Goal: Information Seeking & Learning: Learn about a topic

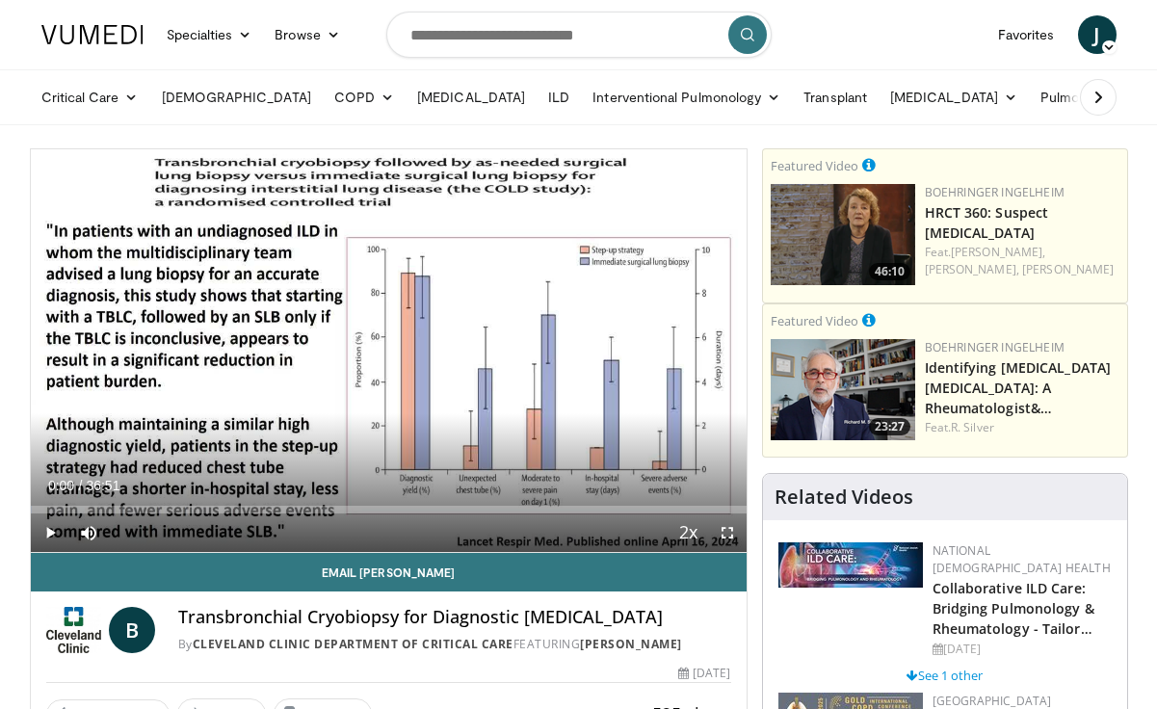
click at [51, 520] on span "Video Player" at bounding box center [50, 533] width 39 height 39
click at [168, 533] on div "Volume Level" at bounding box center [140, 533] width 55 height 7
click at [726, 531] on span "Video Player" at bounding box center [727, 533] width 39 height 39
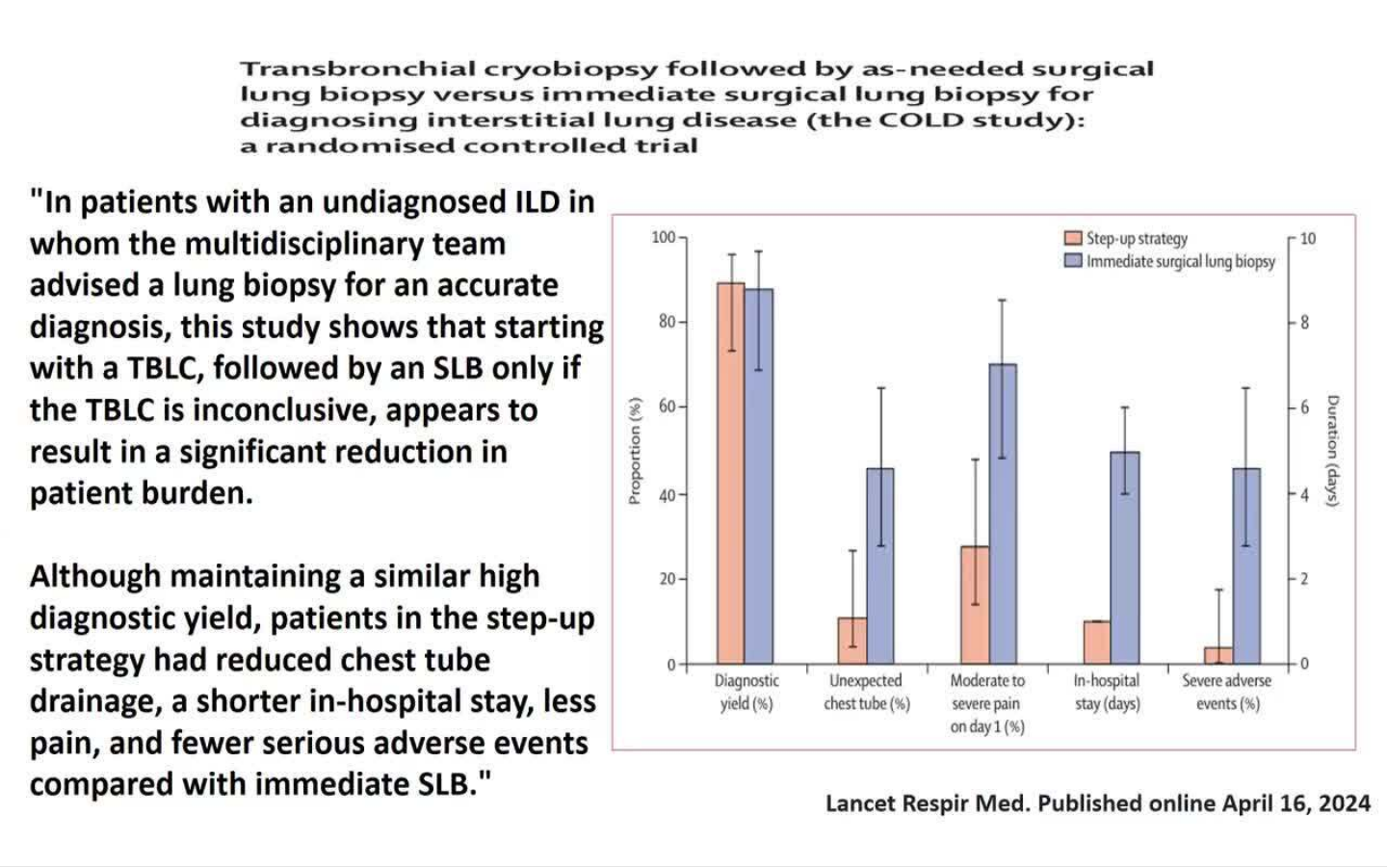
click at [854, 654] on div "10 seconds Tap to unmute" at bounding box center [693, 433] width 1387 height 866
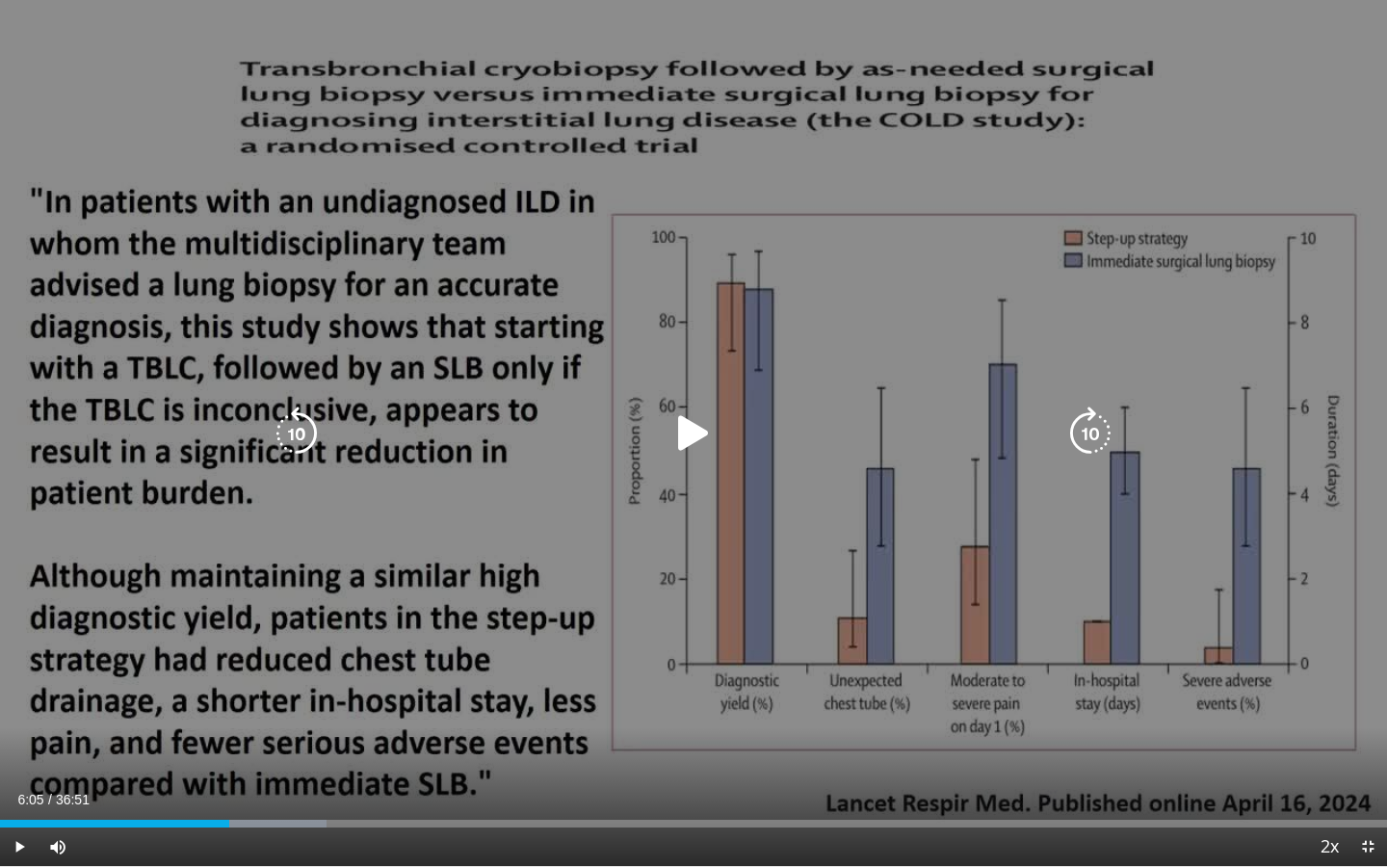
click at [700, 447] on icon "Video Player" at bounding box center [694, 434] width 54 height 54
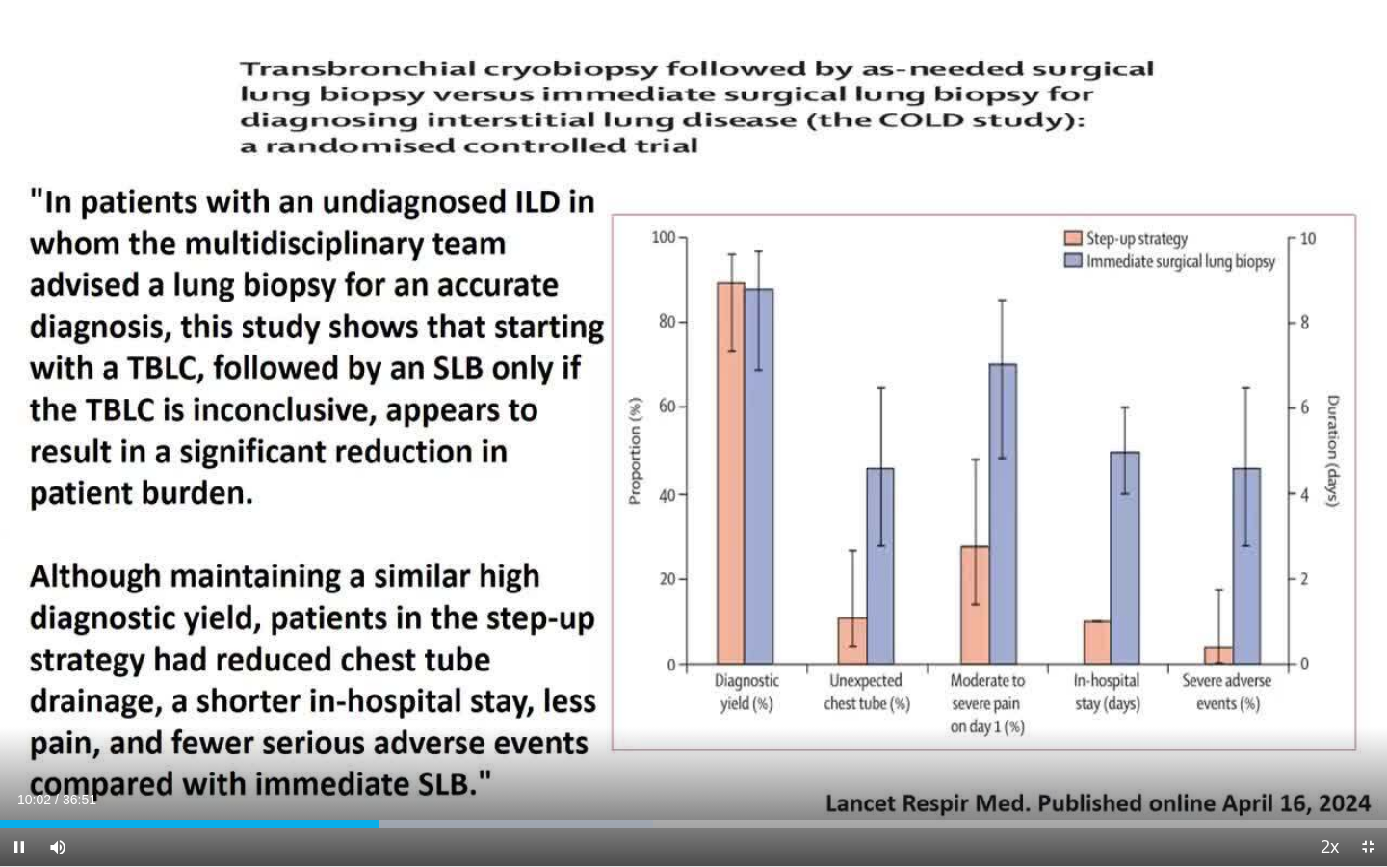
click at [700, 447] on div "10 seconds Tap to unmute" at bounding box center [693, 433] width 1387 height 866
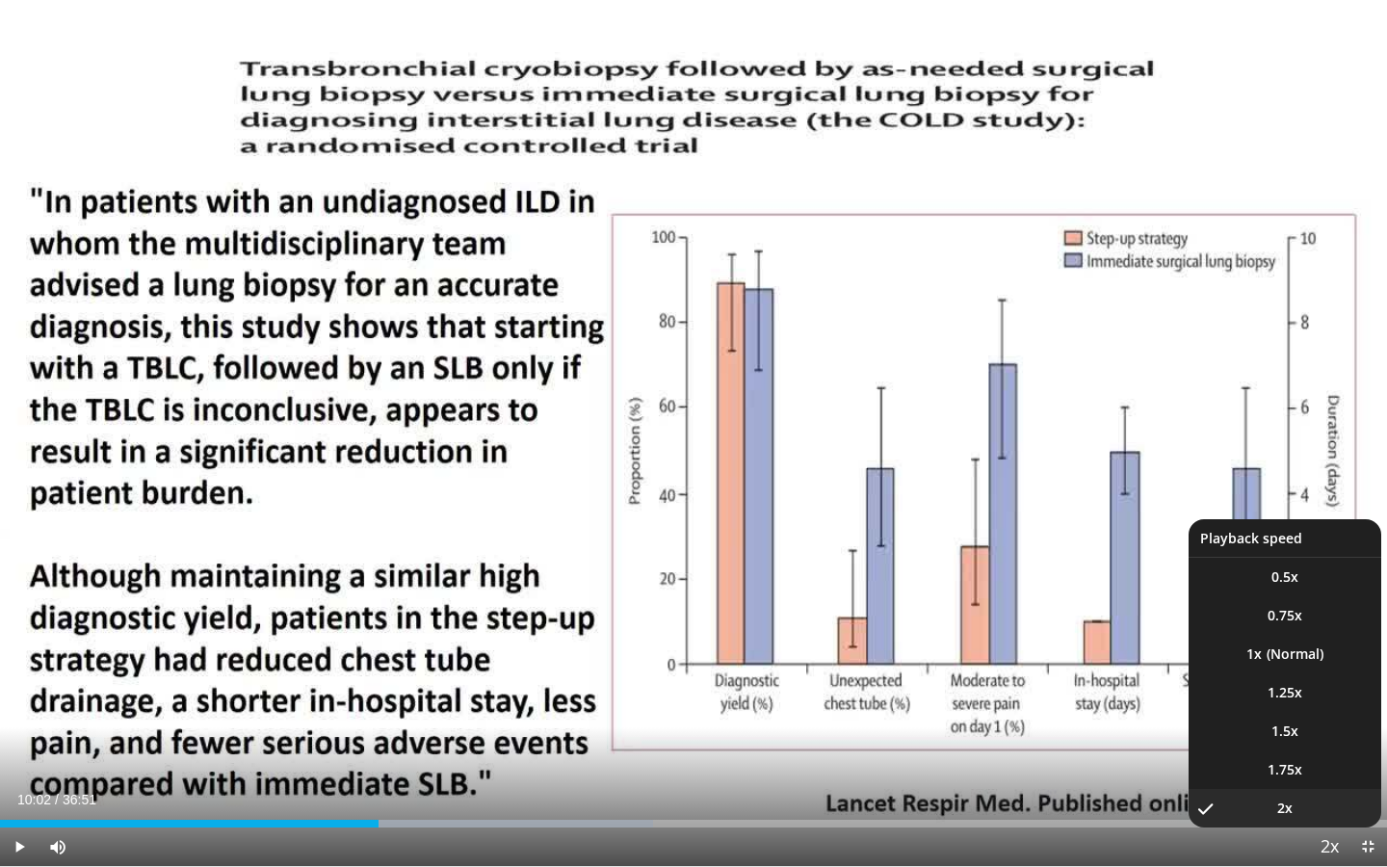
click at [1156, 708] on span "Video Player" at bounding box center [1329, 848] width 27 height 39
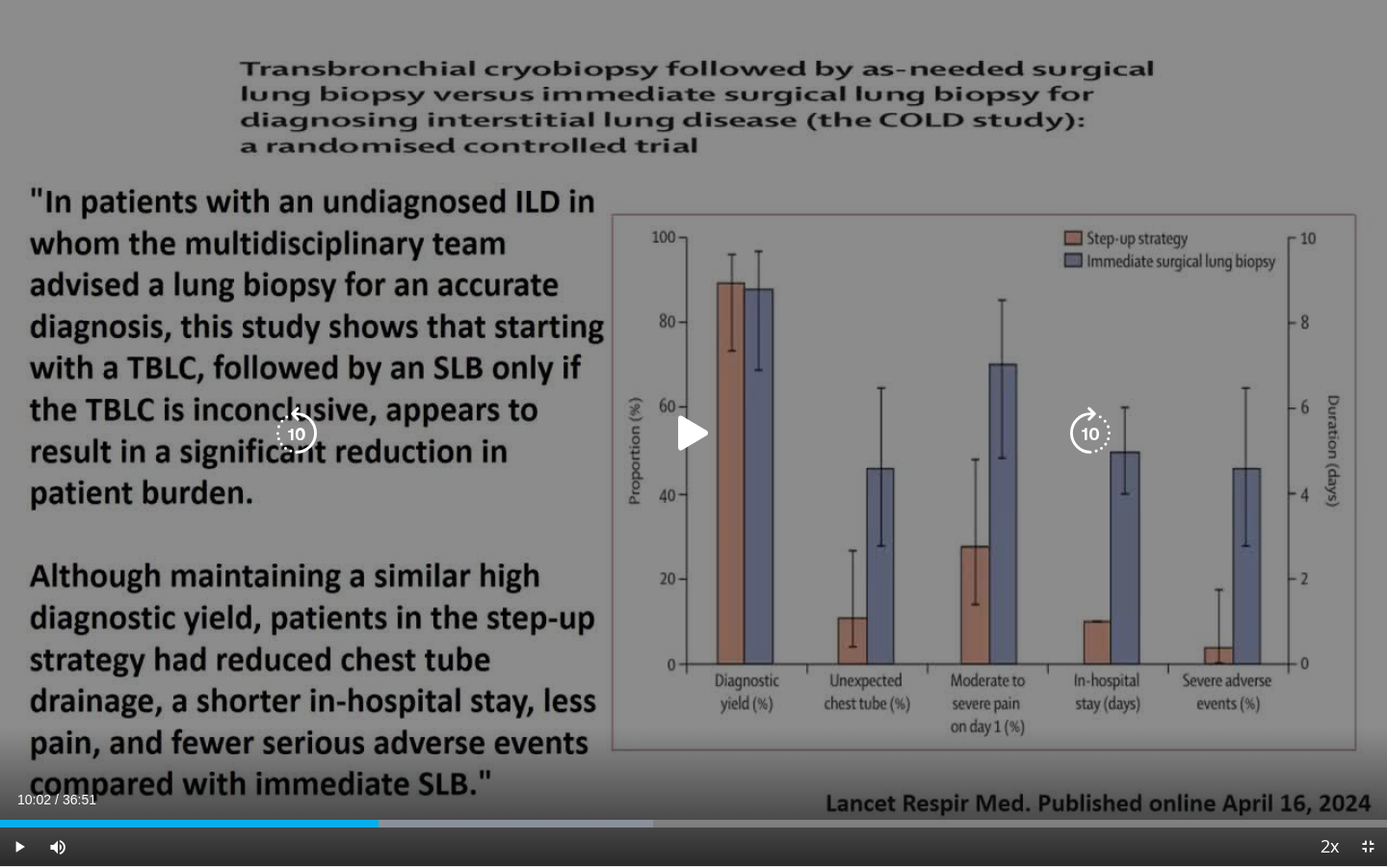
click at [1146, 611] on div "10 seconds Tap to unmute" at bounding box center [693, 433] width 1387 height 866
click at [796, 399] on div "10 seconds Tap to unmute" at bounding box center [693, 433] width 1387 height 866
click at [780, 631] on div "10 seconds Tap to unmute" at bounding box center [693, 433] width 1387 height 866
click at [684, 443] on icon "Video Player" at bounding box center [694, 434] width 54 height 54
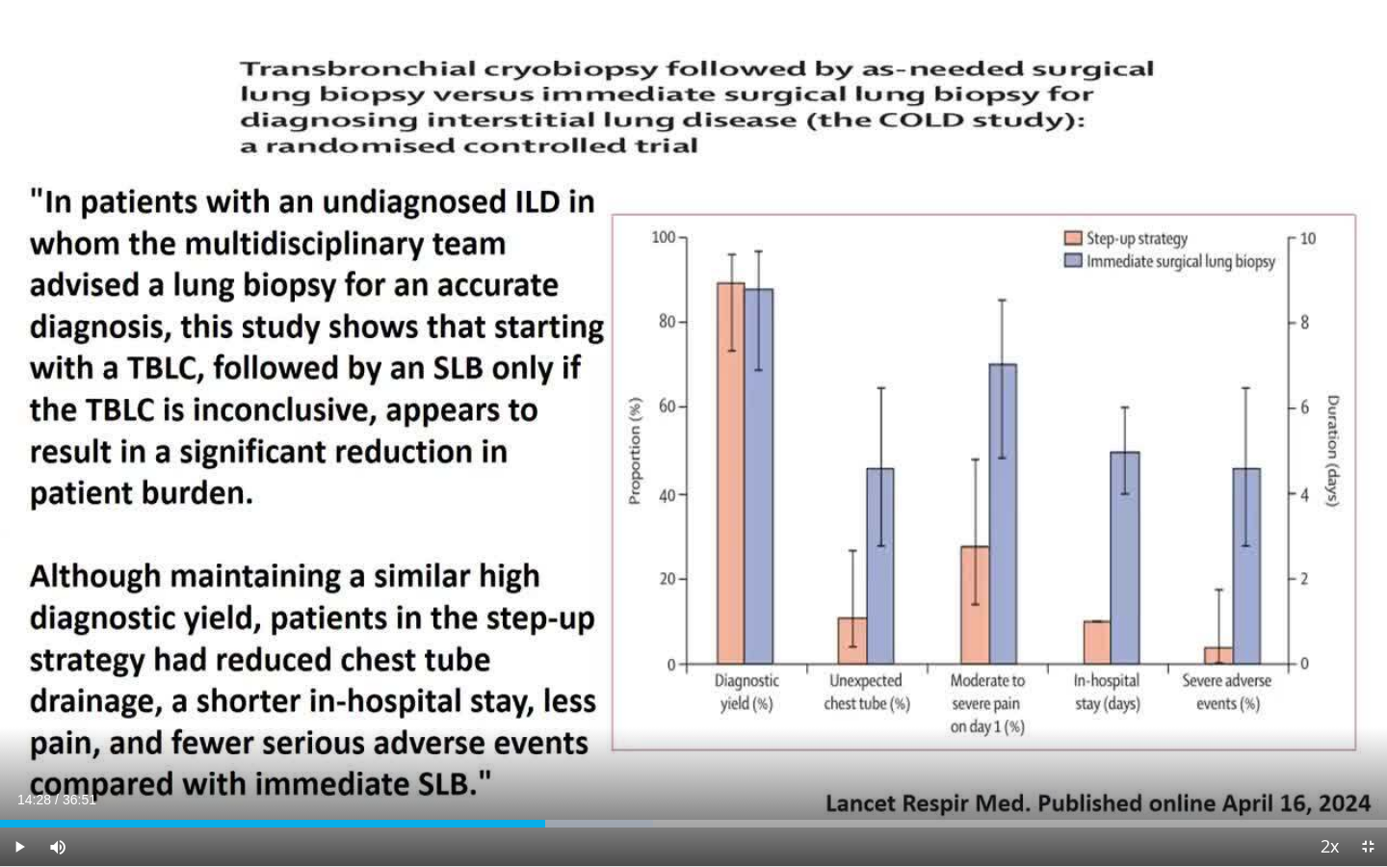
click at [684, 443] on div "10 seconds Tap to unmute" at bounding box center [693, 433] width 1387 height 866
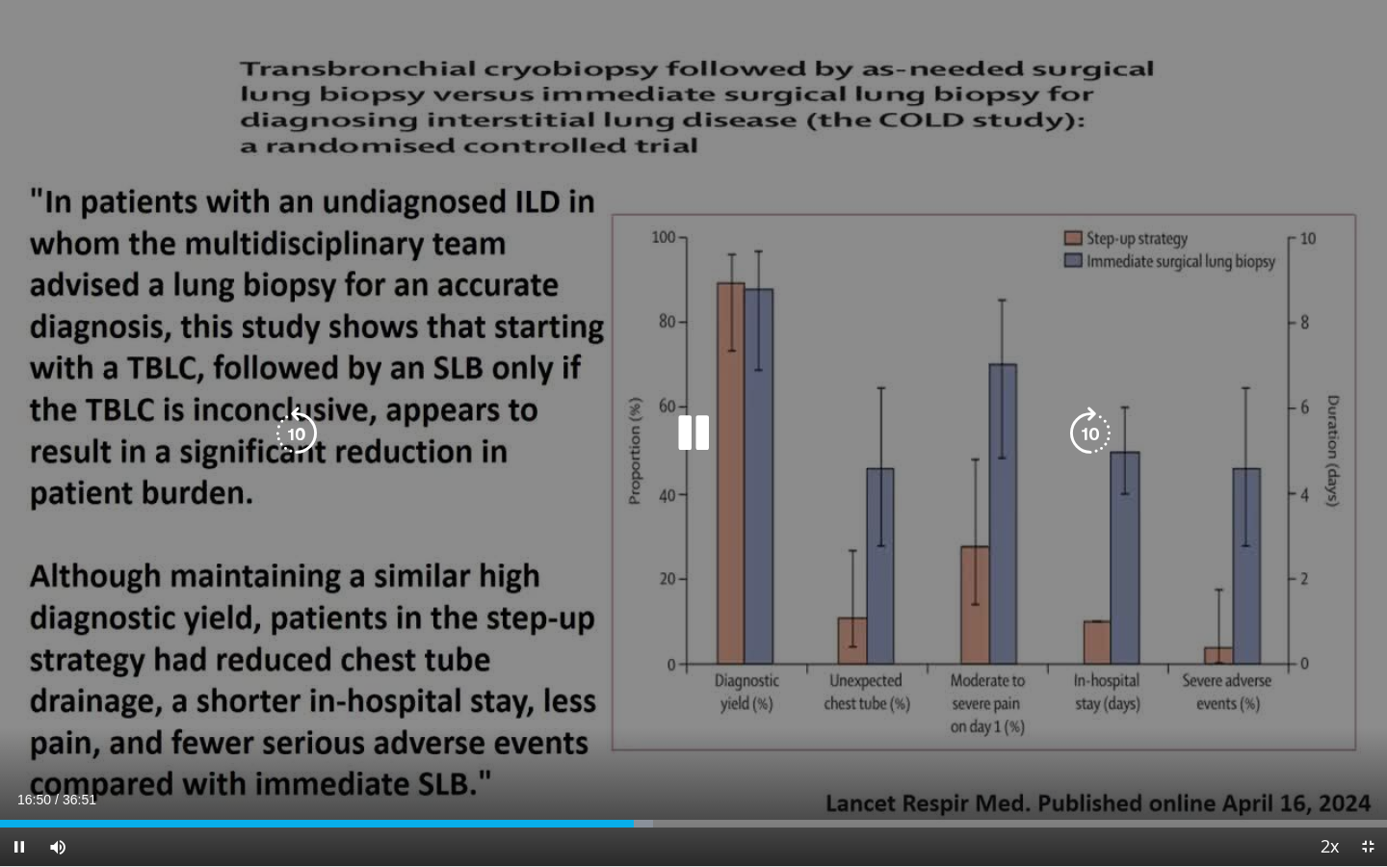
click at [683, 409] on icon "Video Player" at bounding box center [694, 434] width 54 height 54
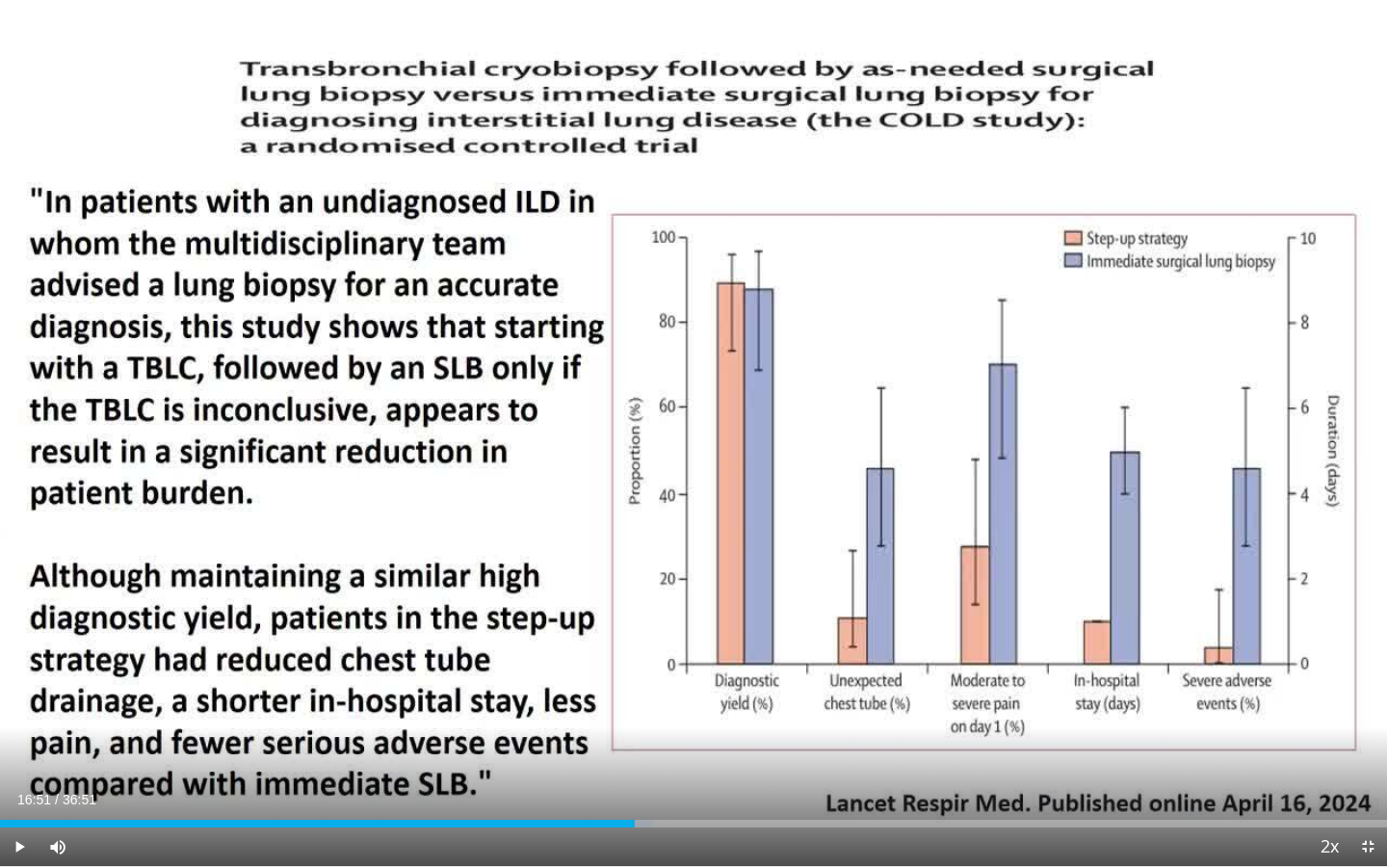
click at [537, 560] on div "10 seconds Tap to unmute" at bounding box center [693, 433] width 1387 height 866
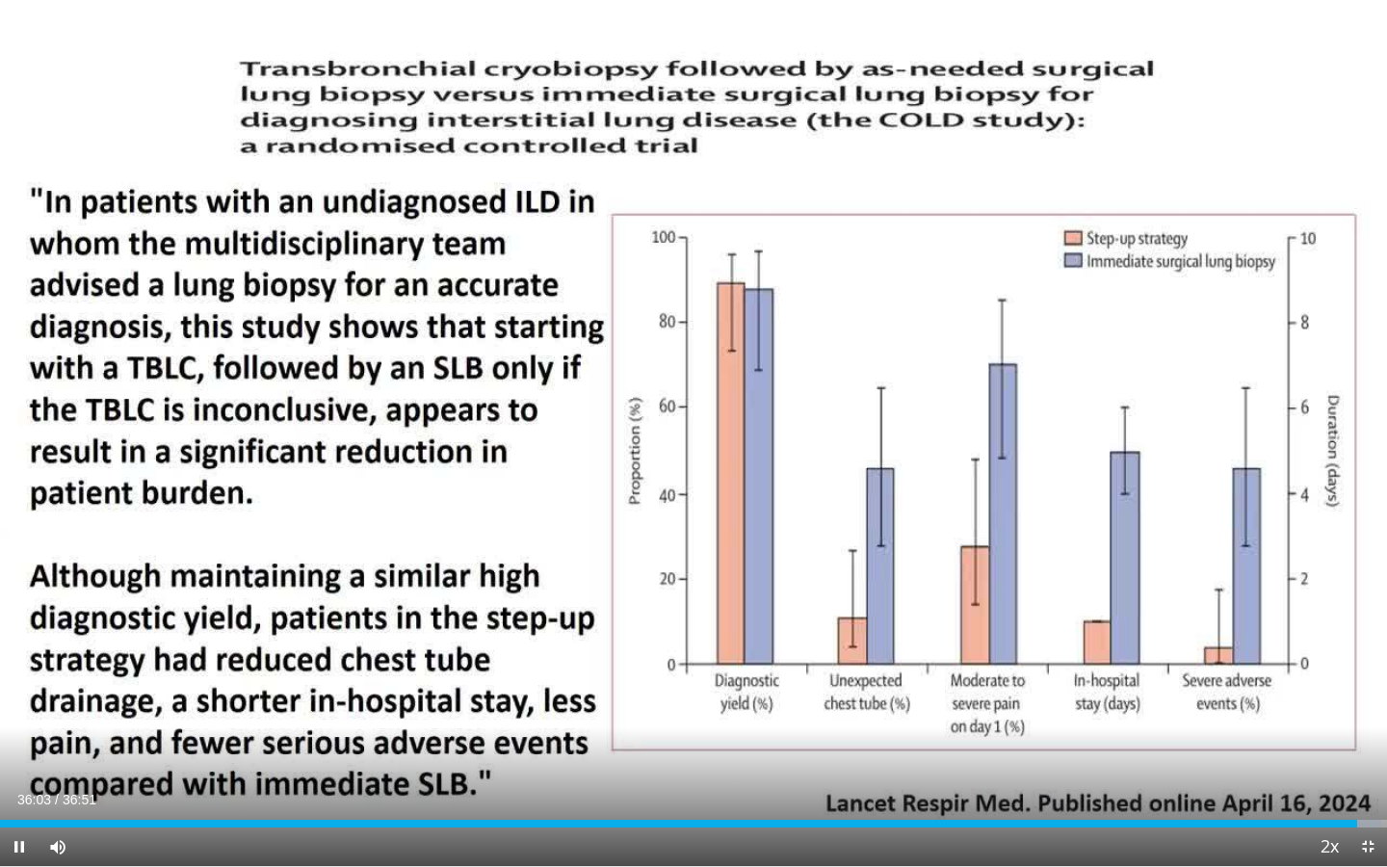
click at [1156, 708] on span "Video Player" at bounding box center [1368, 847] width 39 height 39
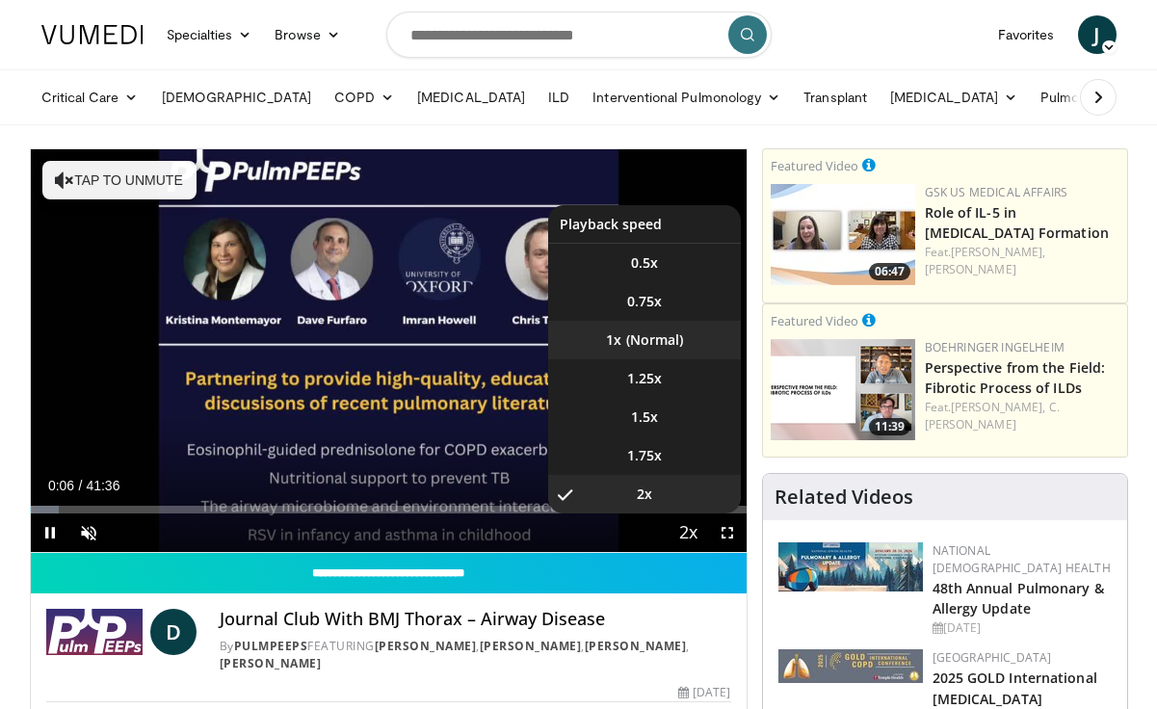
click at [645, 346] on li "1x" at bounding box center [644, 340] width 193 height 39
click at [684, 537] on span "Video Player" at bounding box center [688, 533] width 27 height 39
click at [660, 496] on li "2x" at bounding box center [644, 494] width 193 height 39
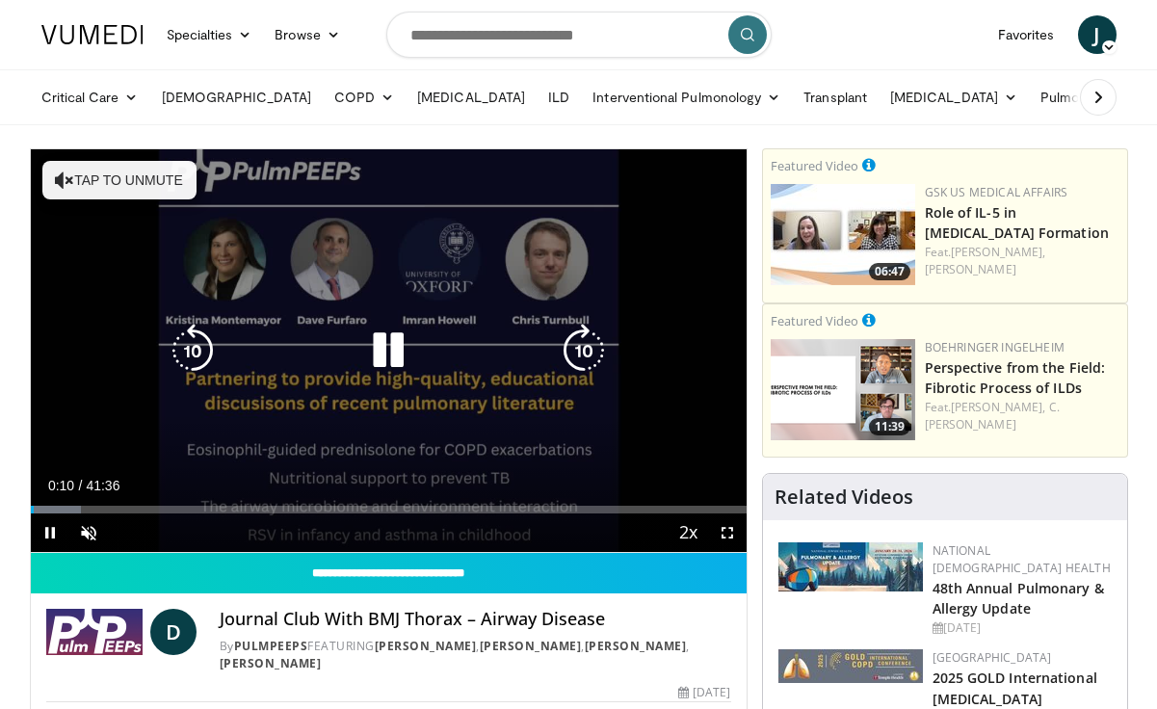
click at [332, 414] on div "10 seconds Tap to unmute" at bounding box center [389, 350] width 716 height 403
click at [154, 182] on button "Tap to unmute" at bounding box center [119, 180] width 154 height 39
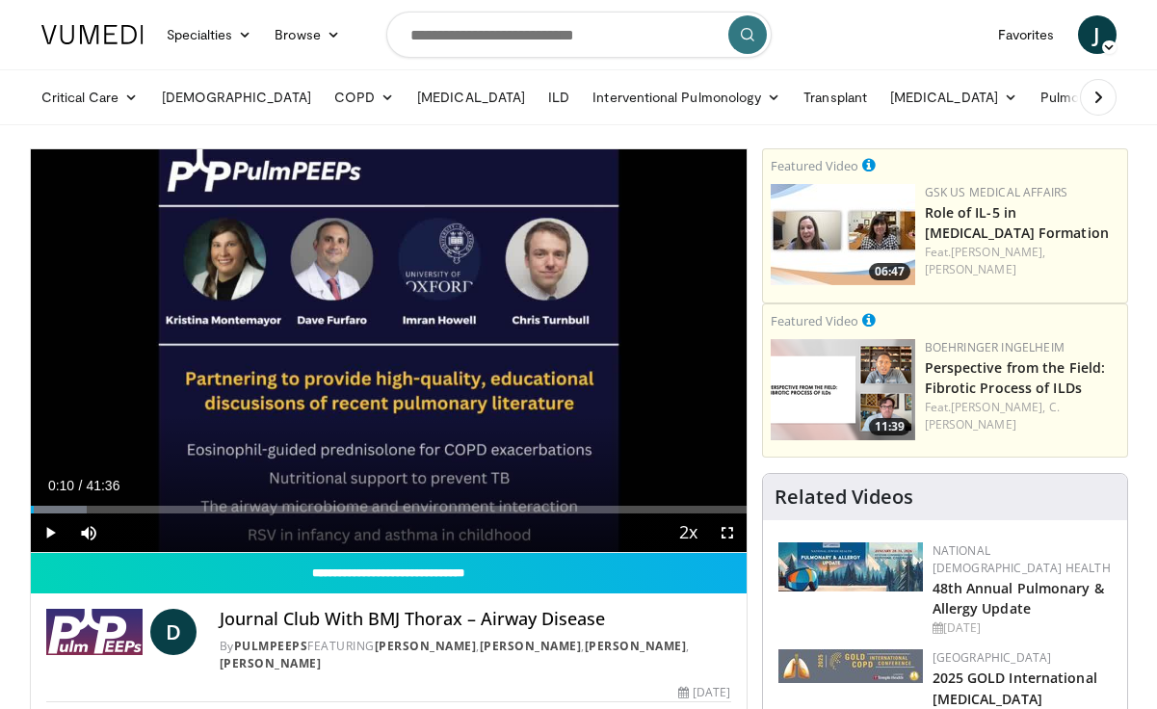
click at [45, 533] on span "Video Player" at bounding box center [50, 533] width 39 height 39
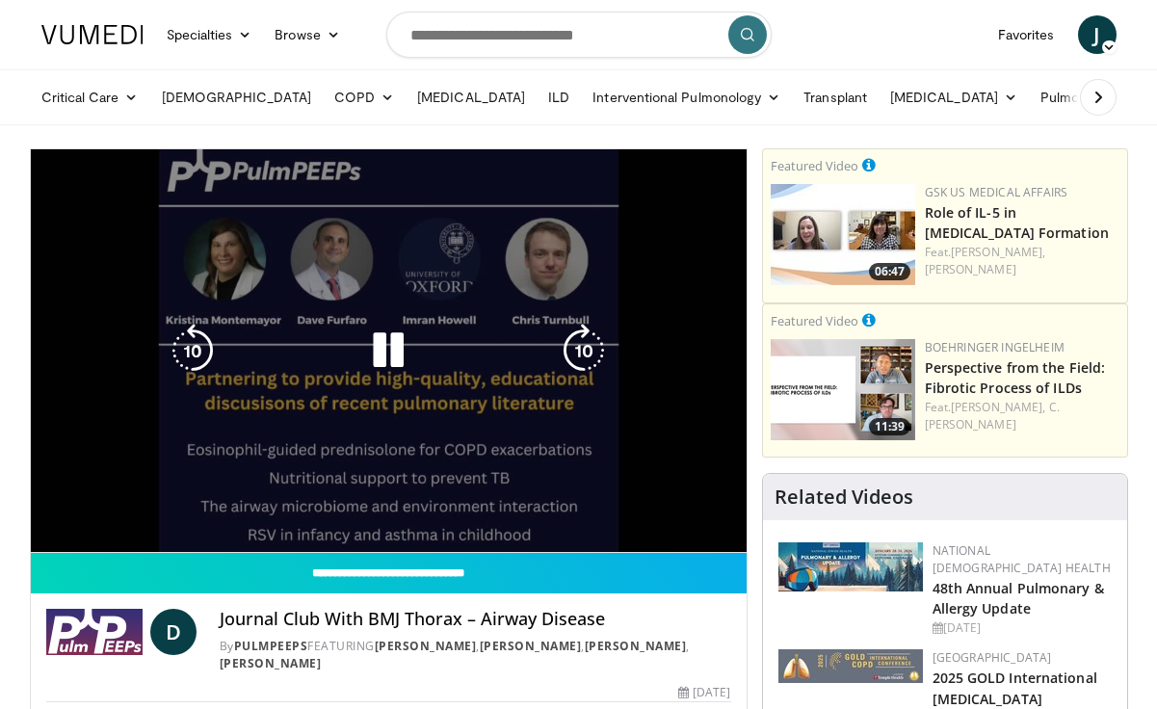
click at [80, 505] on video-js "**********" at bounding box center [389, 351] width 716 height 404
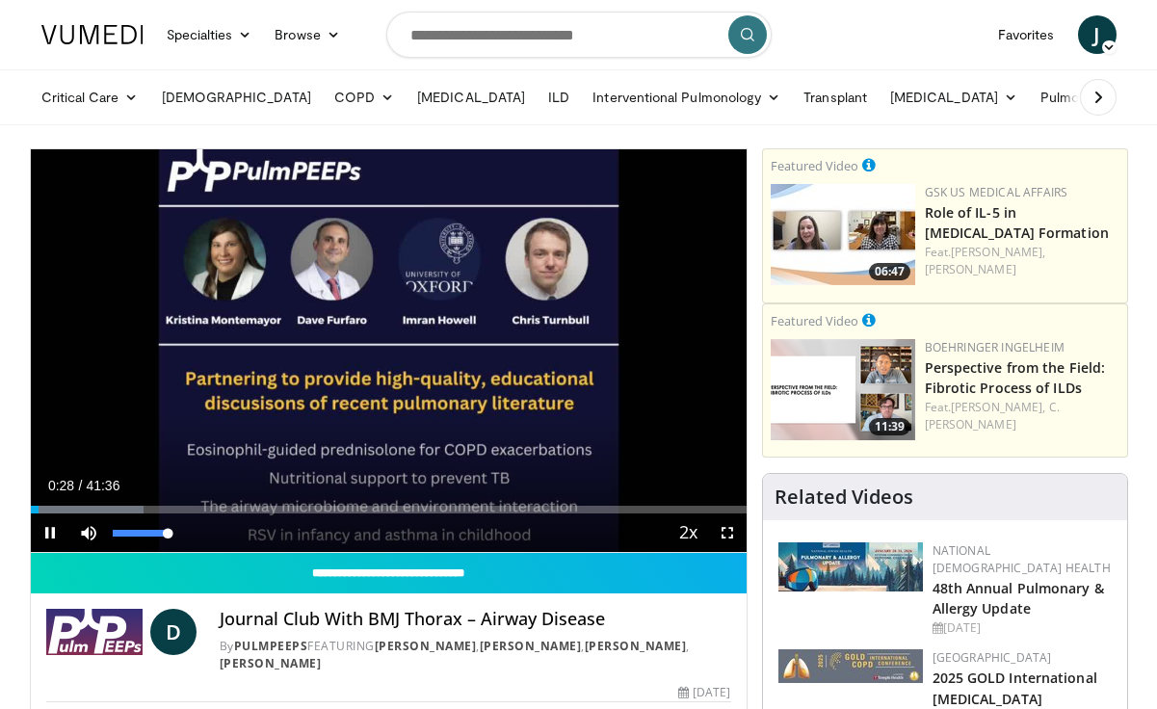
click at [98, 514] on span "Video Player" at bounding box center [88, 533] width 39 height 39
click at [105, 511] on div "Progress Bar" at bounding box center [106, 510] width 2 height 8
click at [115, 525] on div "Current Time 4:19 / Duration 41:36 Pause Skip Backward Skip Forward Unmute 0% L…" at bounding box center [389, 533] width 716 height 39
click at [87, 535] on span "Video Player" at bounding box center [88, 533] width 39 height 39
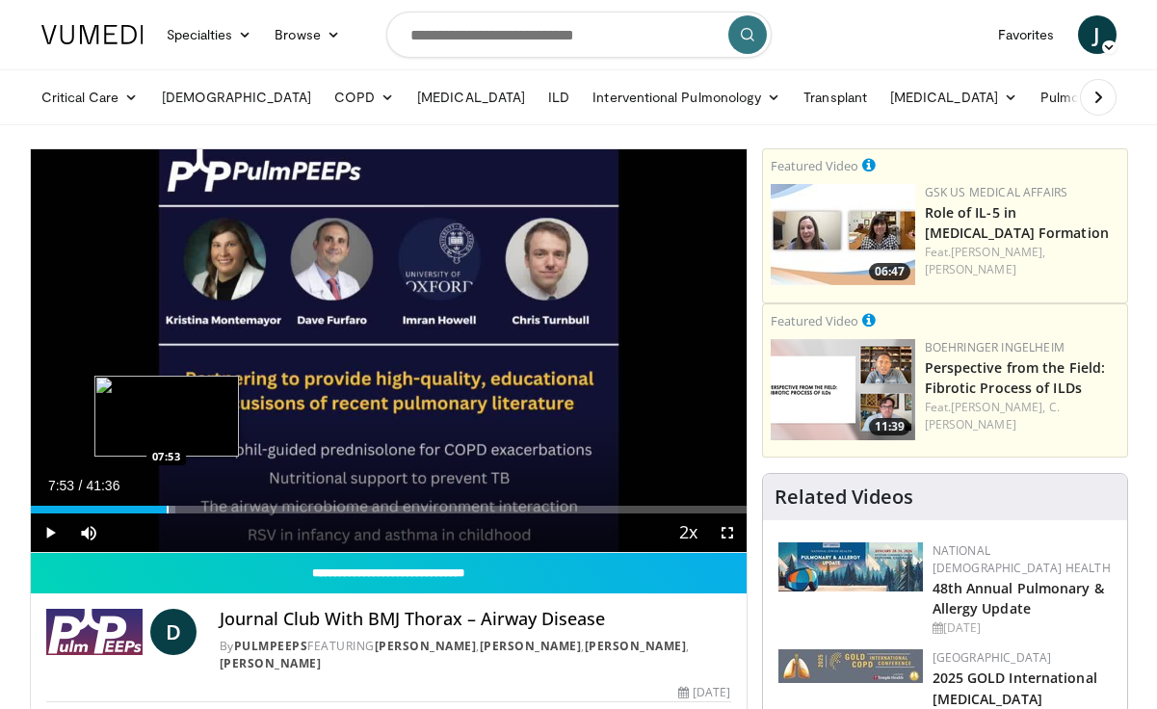
click at [166, 505] on div "Loaded : 20.26% 04:27 07:53" at bounding box center [389, 504] width 716 height 18
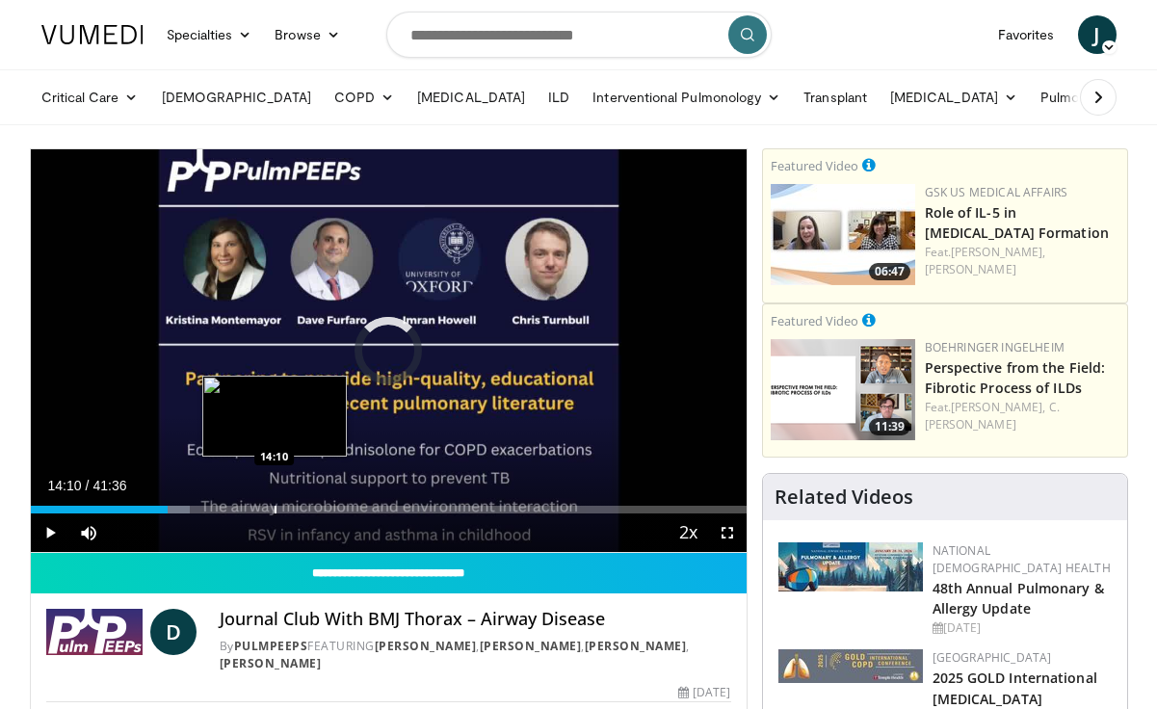
click at [275, 508] on div "Progress Bar" at bounding box center [276, 510] width 2 height 8
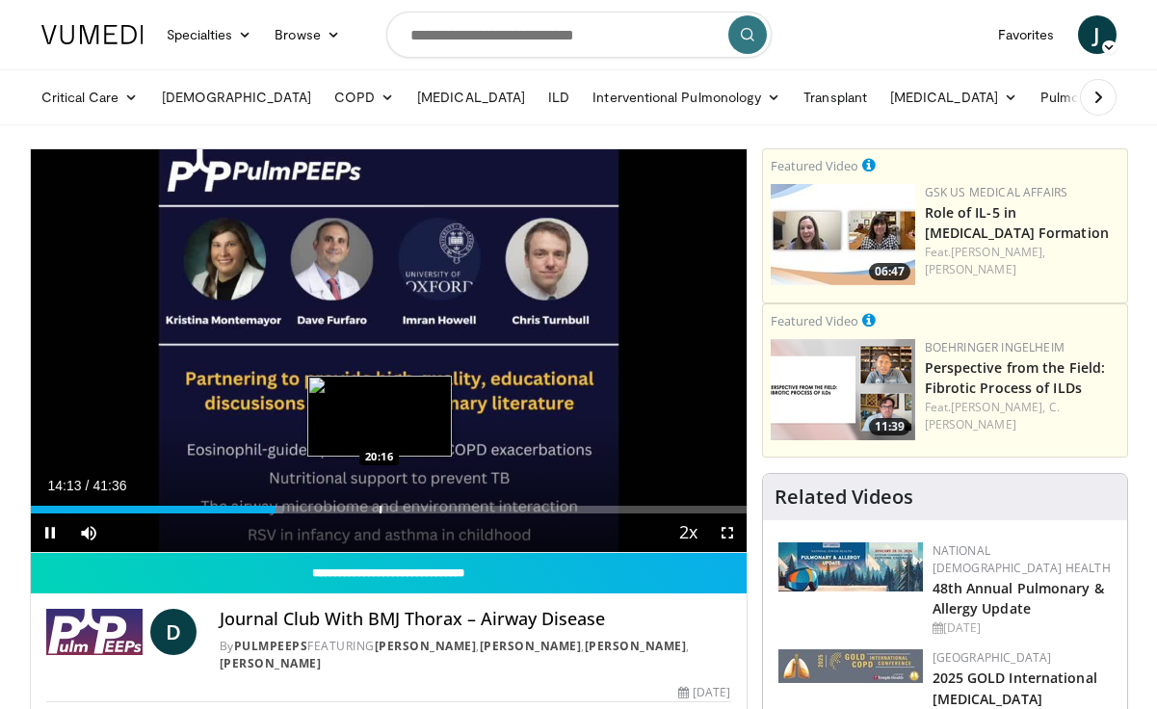
click at [380, 509] on div "Progress Bar" at bounding box center [381, 510] width 2 height 8
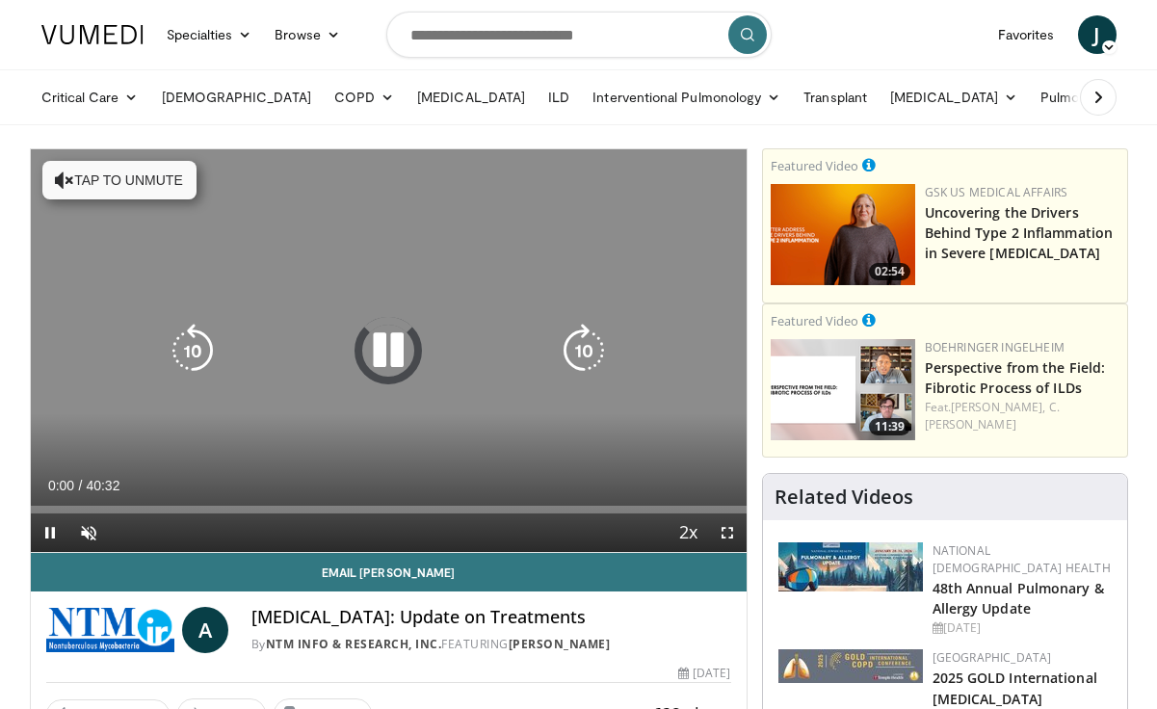
click at [391, 339] on icon "Video Player" at bounding box center [388, 351] width 54 height 54
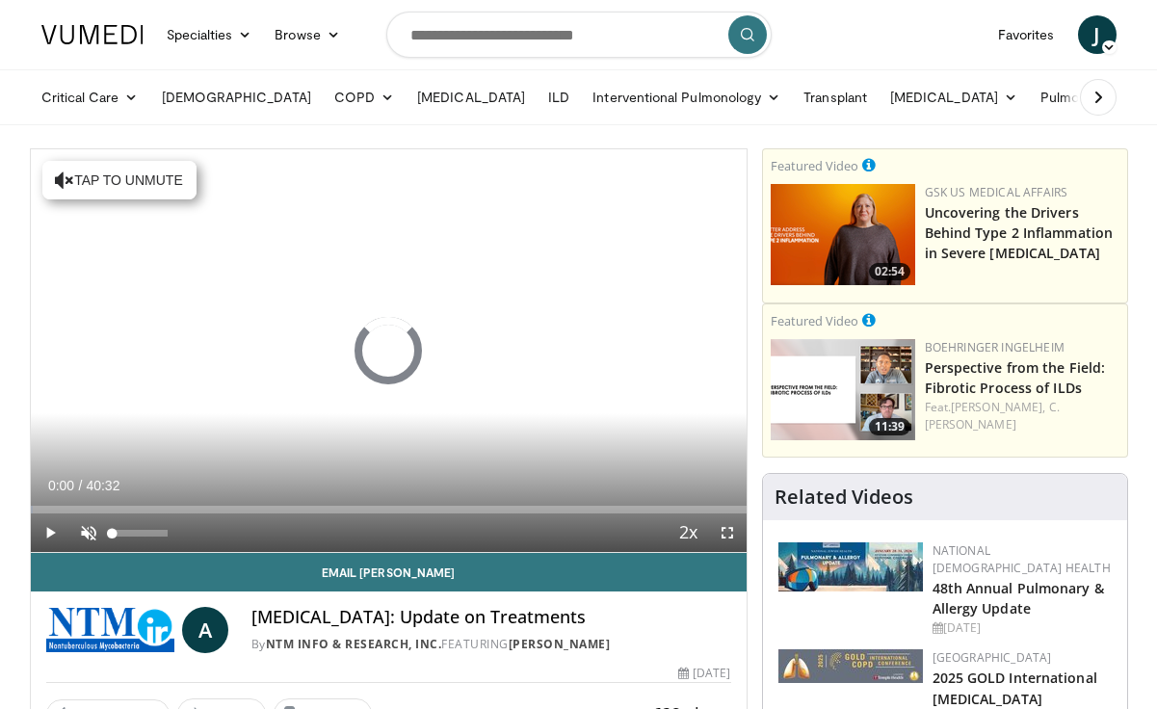
click at [87, 533] on span "Video Player" at bounding box center [88, 533] width 39 height 39
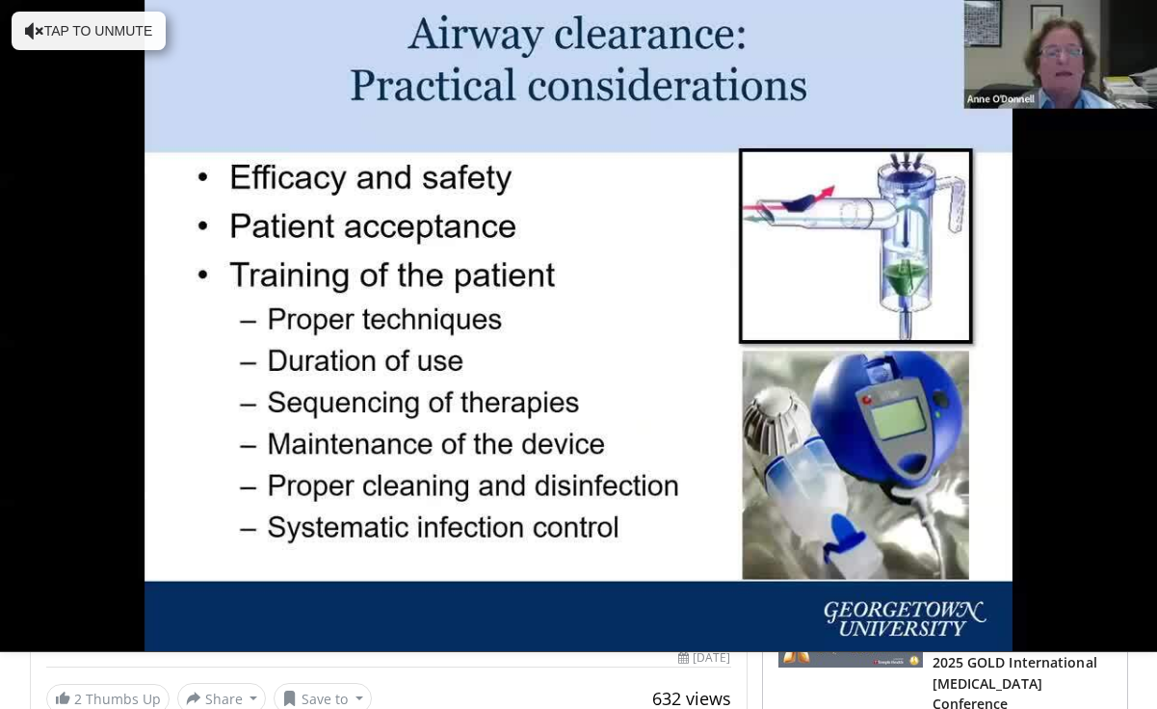
scroll to position [1, 0]
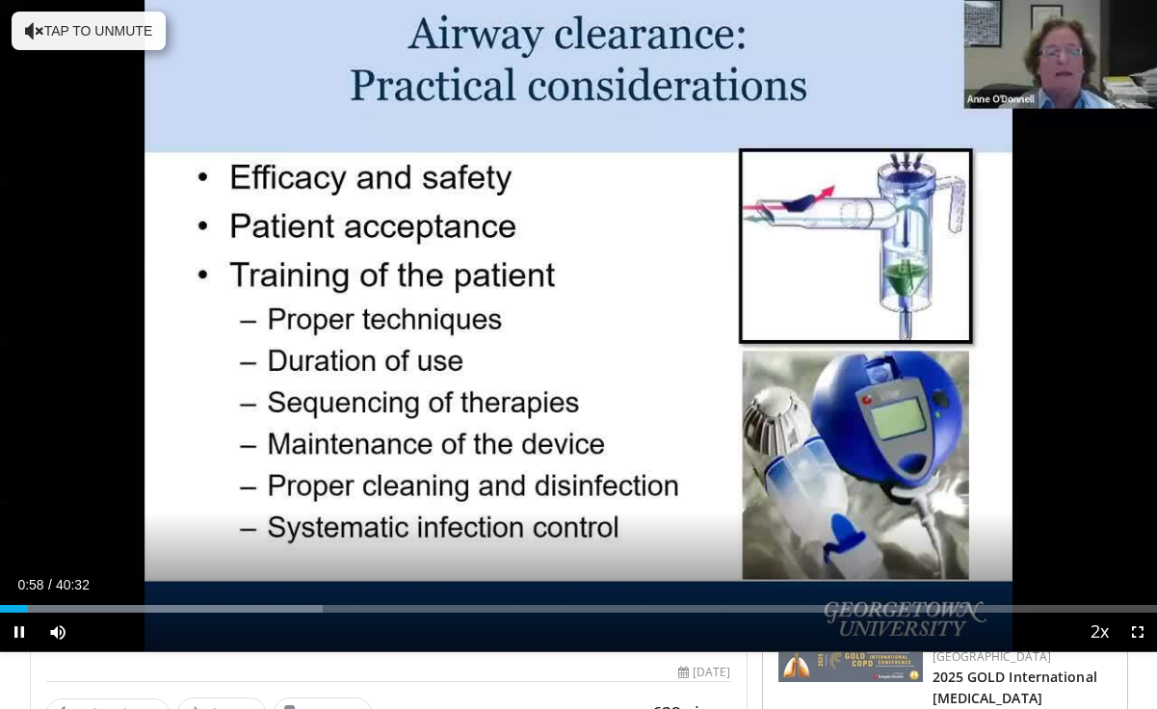
click at [1136, 633] on span "Video Player" at bounding box center [1138, 632] width 39 height 39
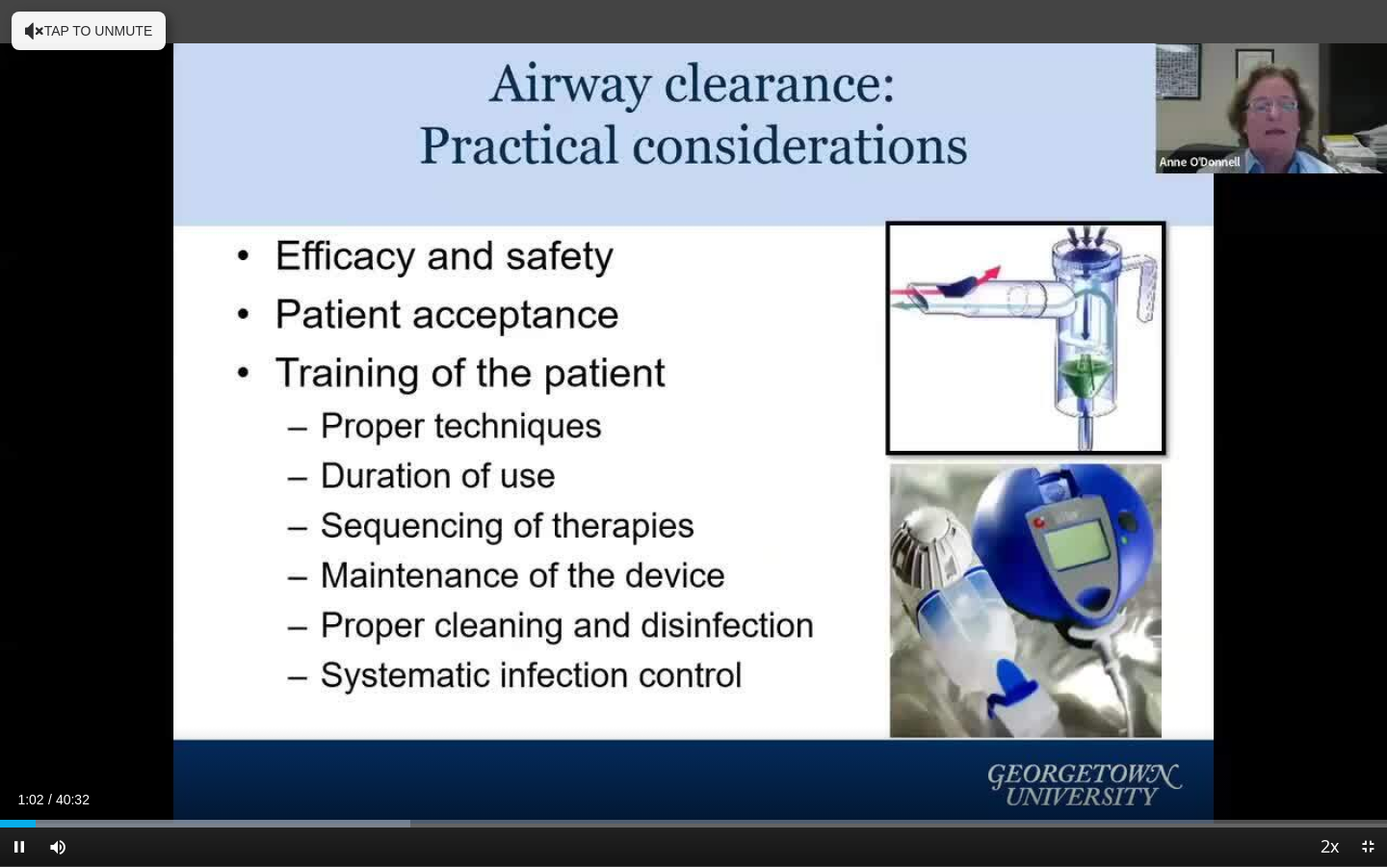
click at [1156, 708] on span "Video Player" at bounding box center [1368, 847] width 39 height 39
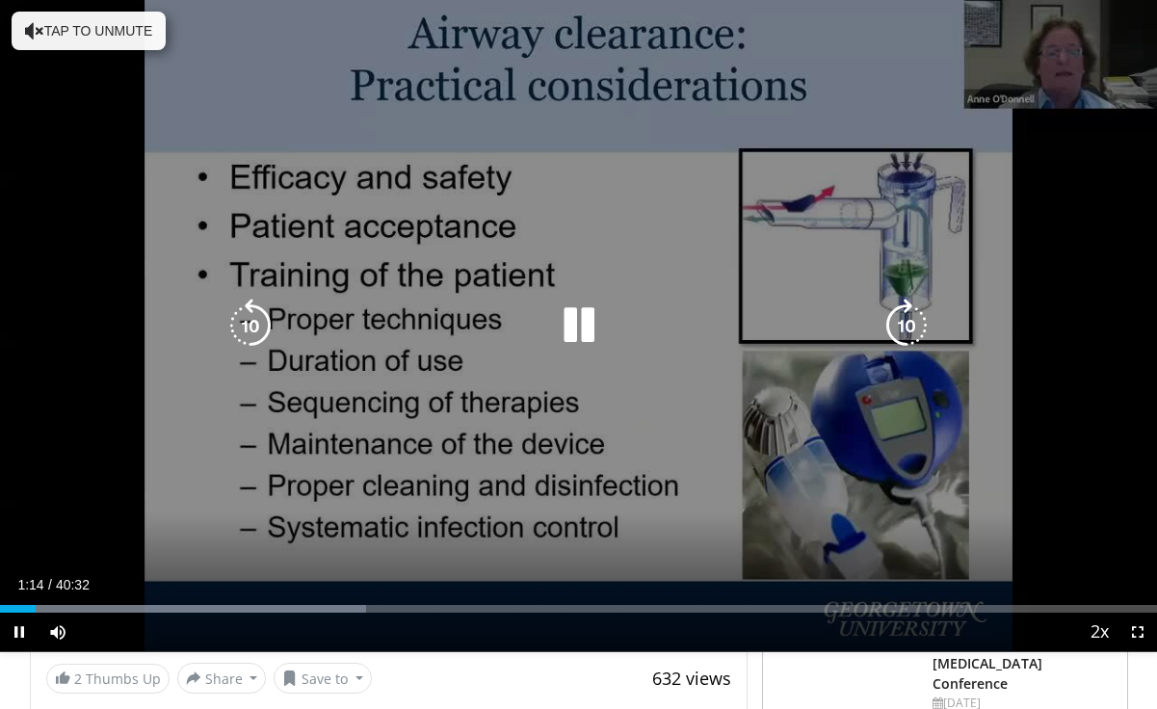
scroll to position [22, 0]
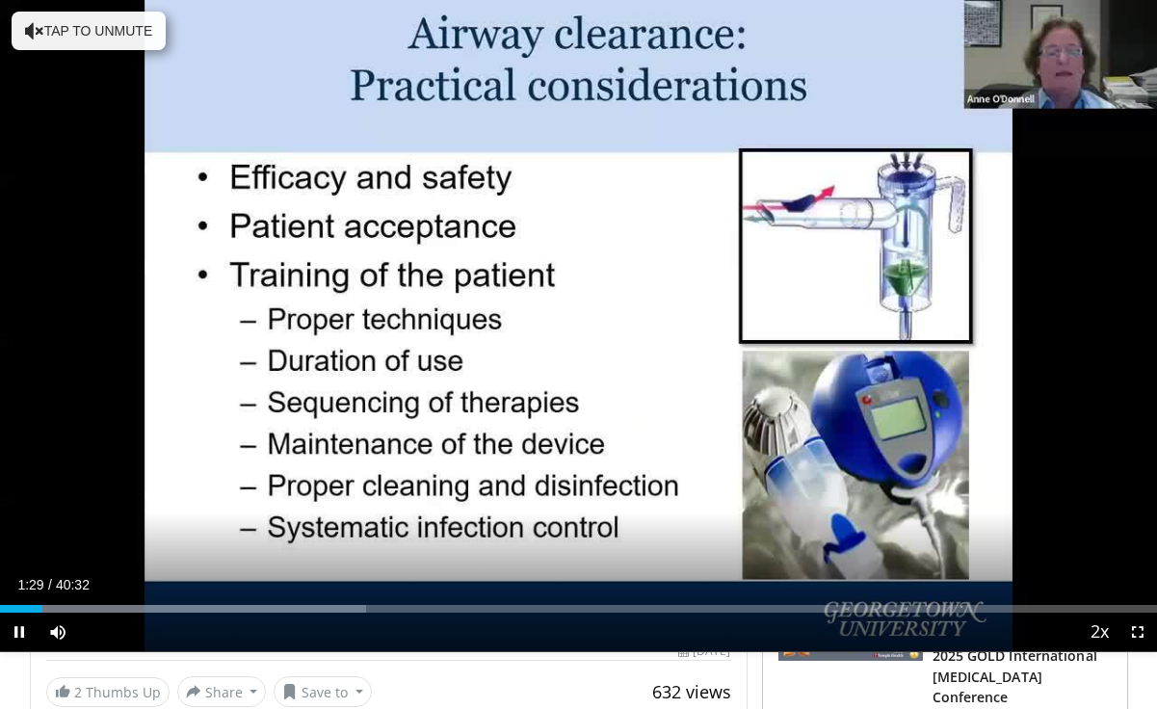
click at [20, 630] on span "Video Player" at bounding box center [19, 632] width 39 height 39
click at [452, 657] on div "632 views July 9, 2025" at bounding box center [388, 652] width 685 height 18
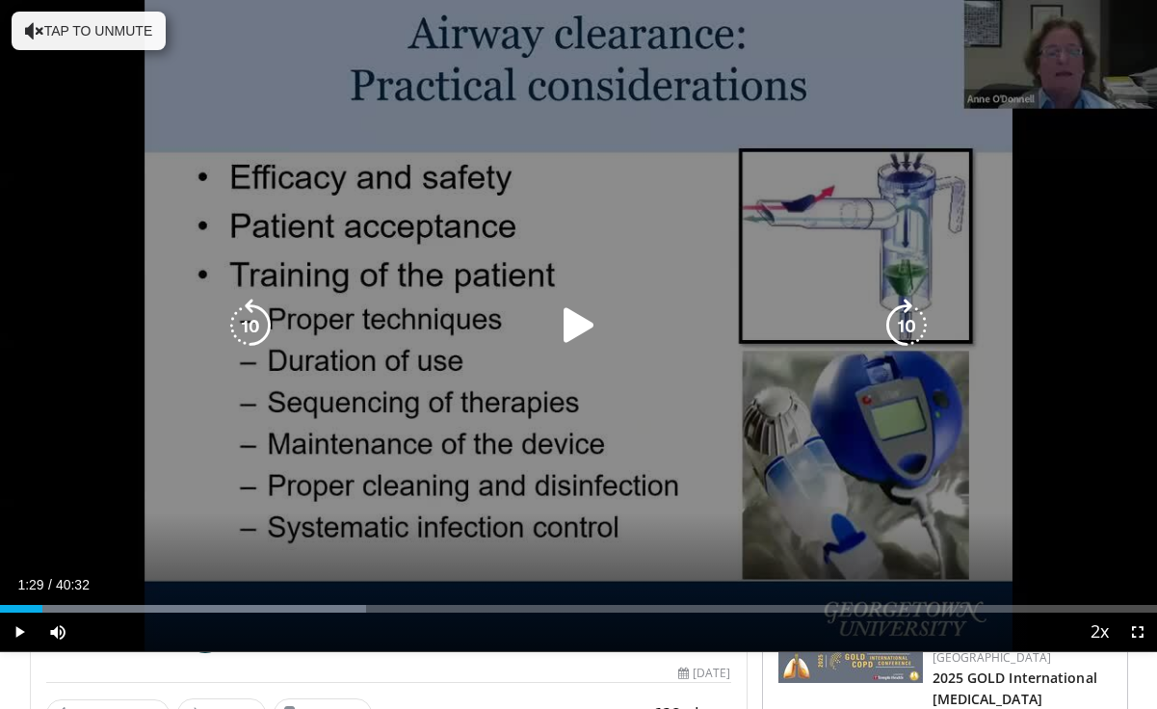
scroll to position [0, 0]
click at [381, 349] on div "10 seconds Tap to unmute" at bounding box center [578, 325] width 1157 height 651
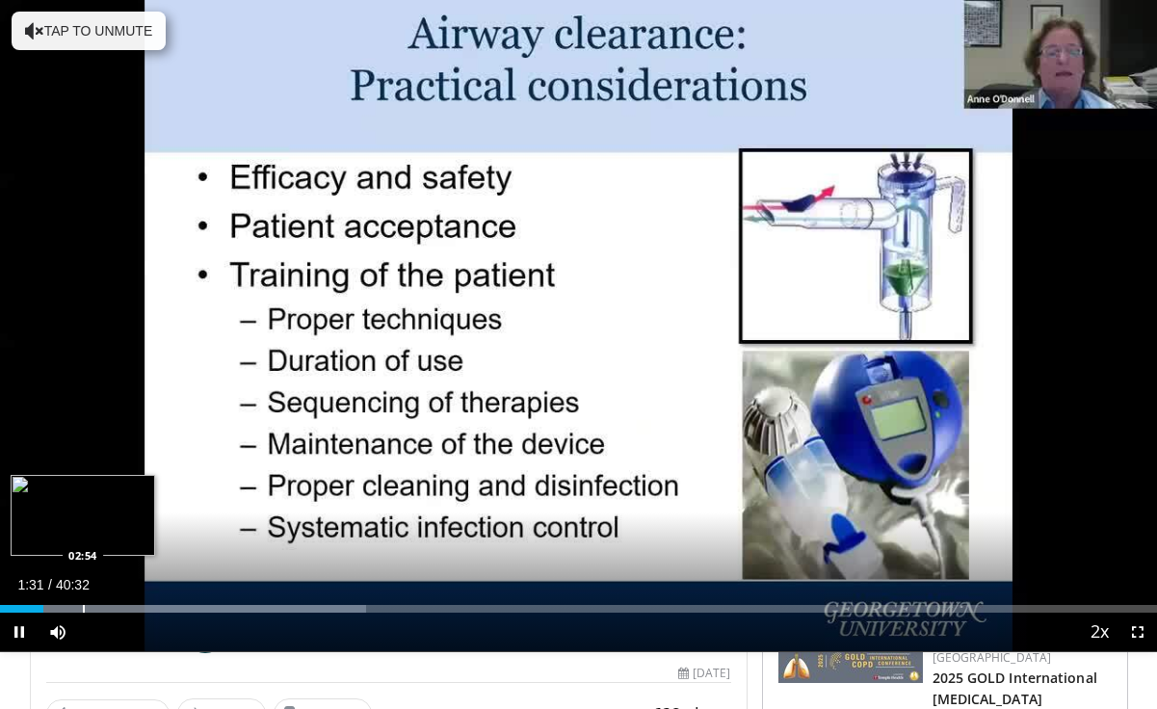
click at [83, 610] on div "Progress Bar" at bounding box center [84, 609] width 2 height 8
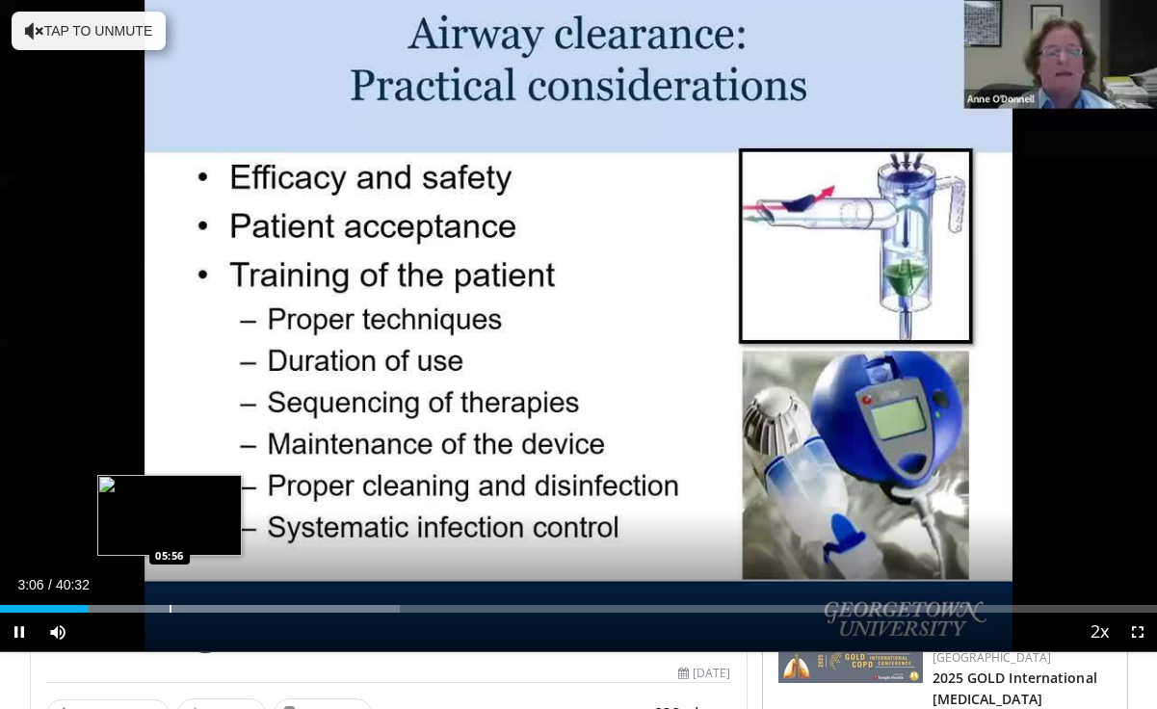
click at [170, 606] on div "Progress Bar" at bounding box center [171, 609] width 2 height 8
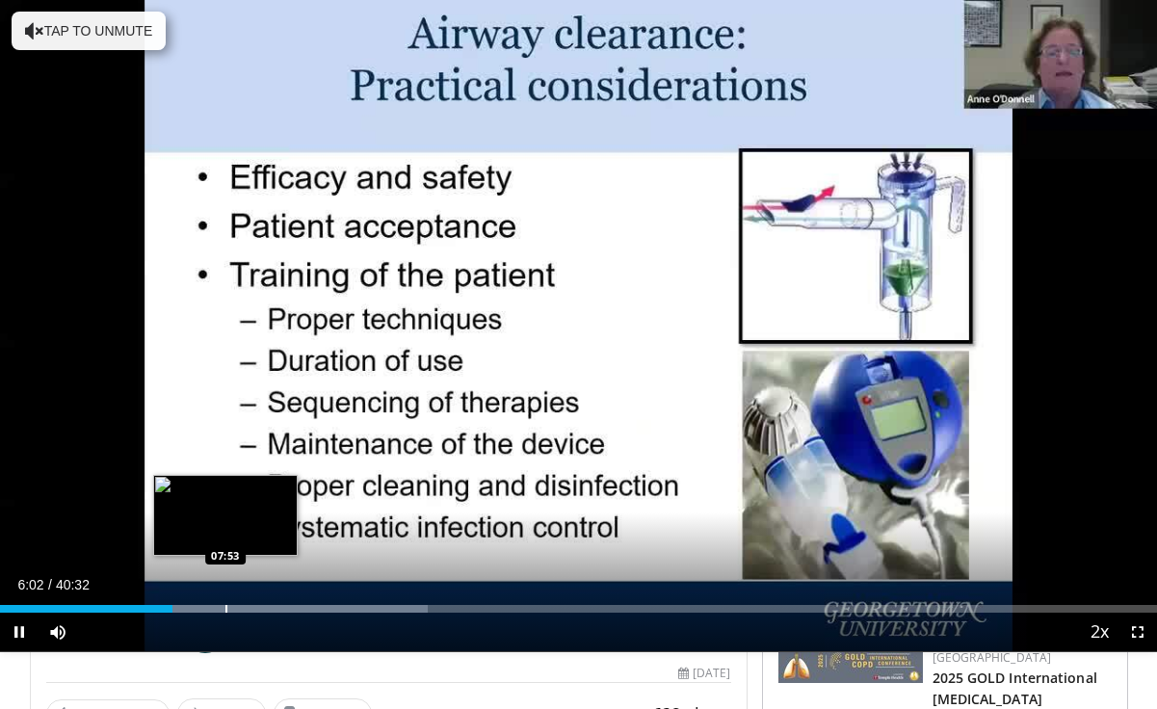
click at [225, 605] on div "Progress Bar" at bounding box center [226, 609] width 2 height 8
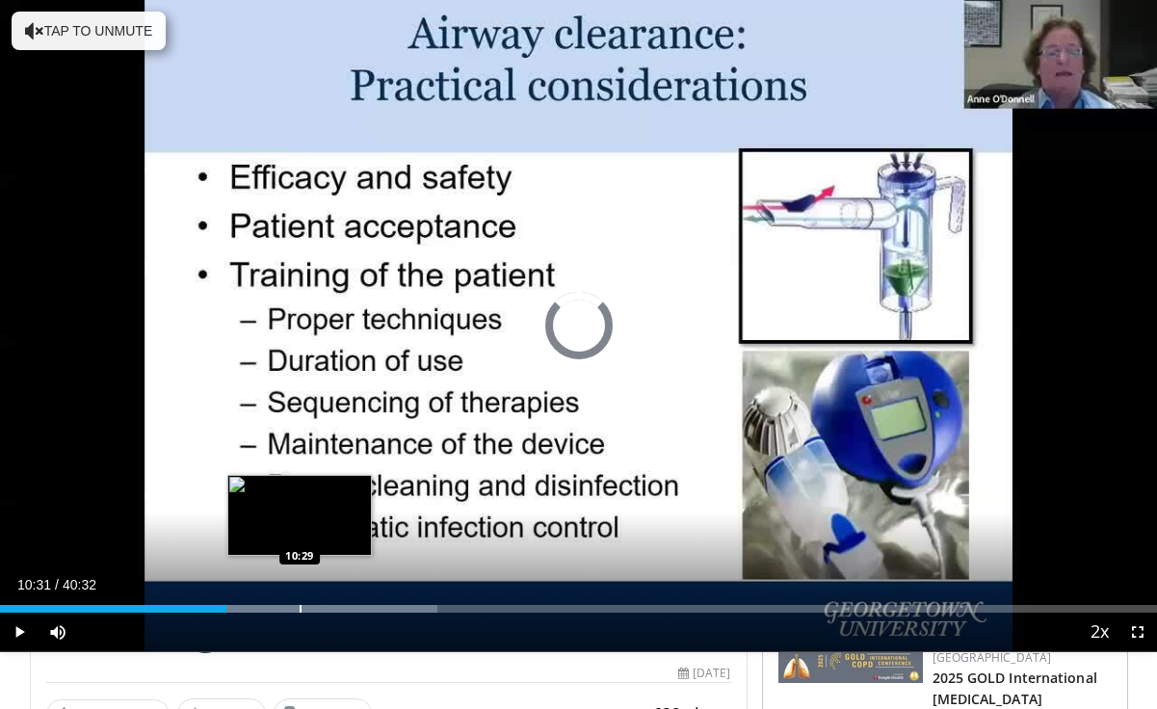
click at [301, 602] on div "Loaded : 37.83% 07:56 10:29" at bounding box center [578, 603] width 1157 height 18
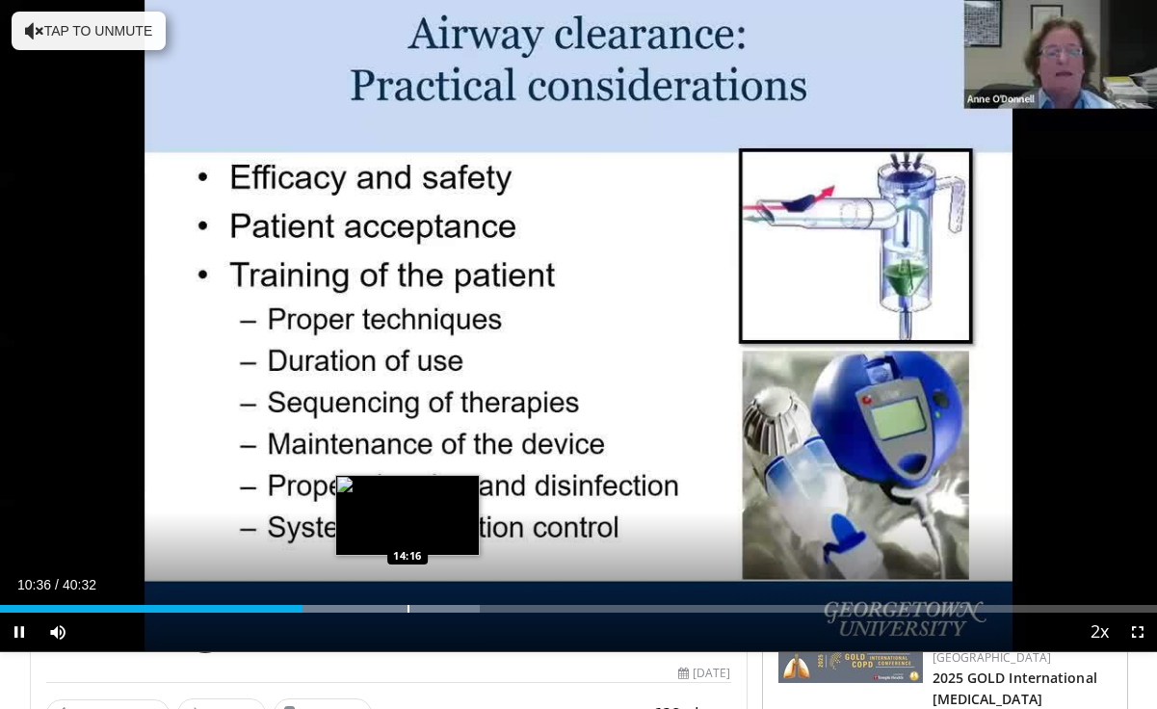
click at [408, 606] on div "Progress Bar" at bounding box center [409, 609] width 2 height 8
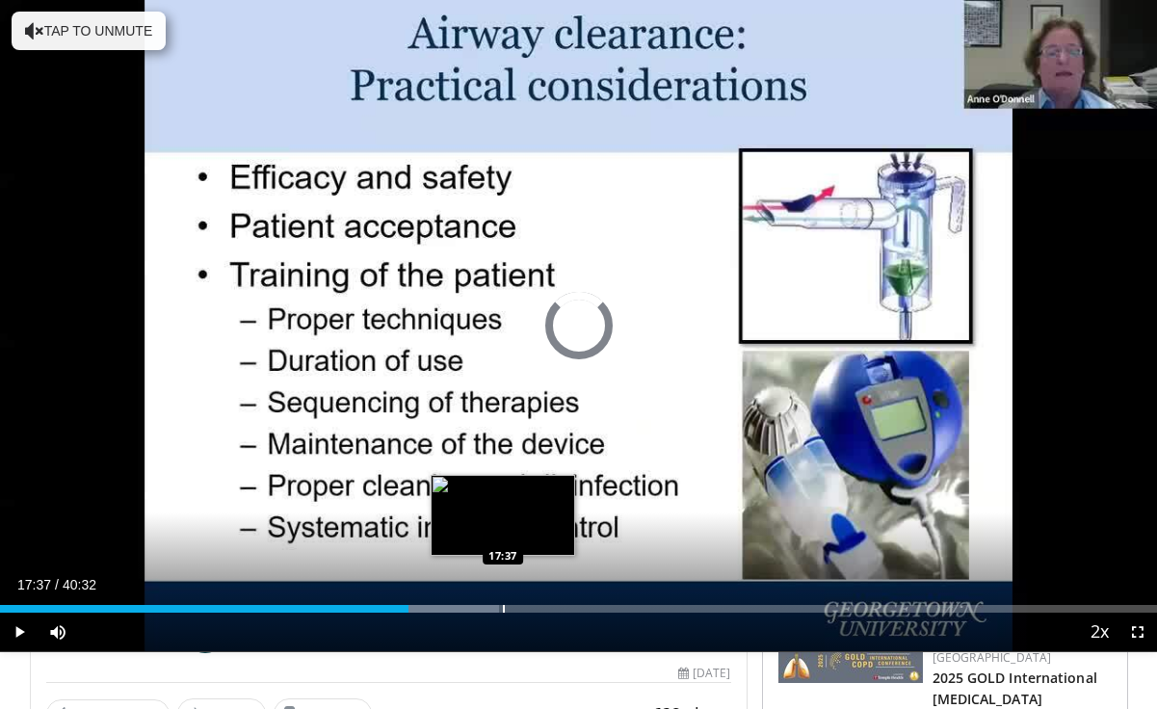
click at [503, 603] on div "Loaded : 43.17% 14:18 17:37" at bounding box center [578, 603] width 1157 height 18
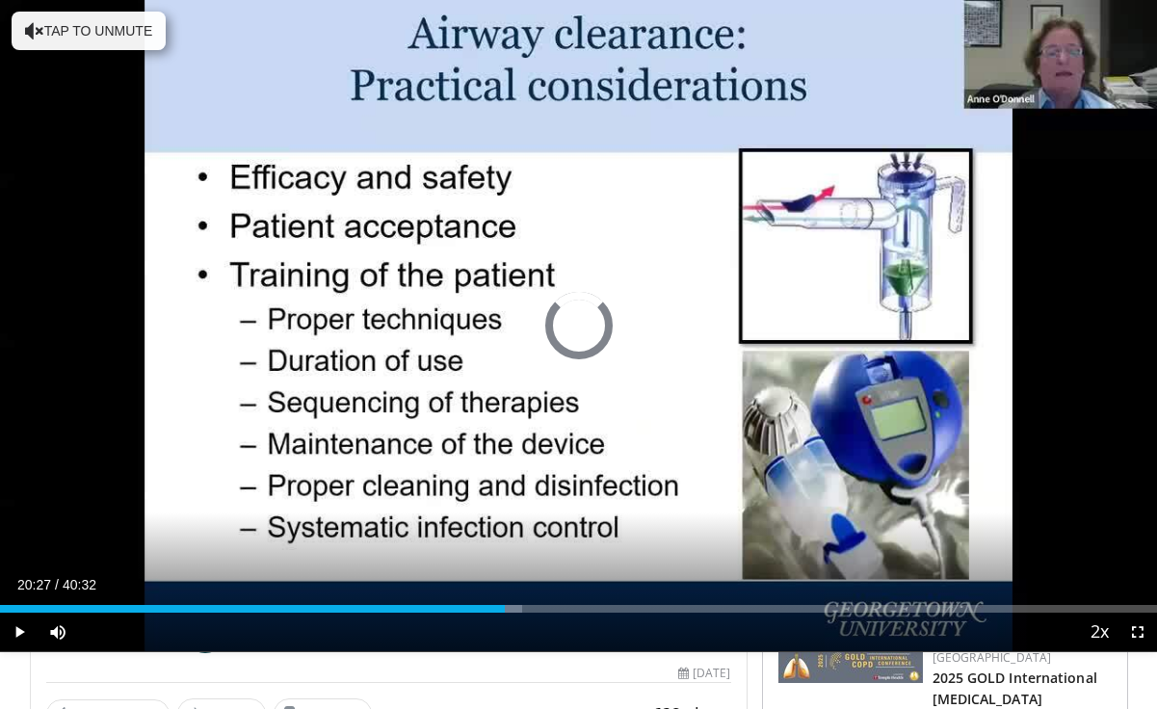
click at [584, 608] on div "Progress Bar" at bounding box center [584, 609] width 2 height 8
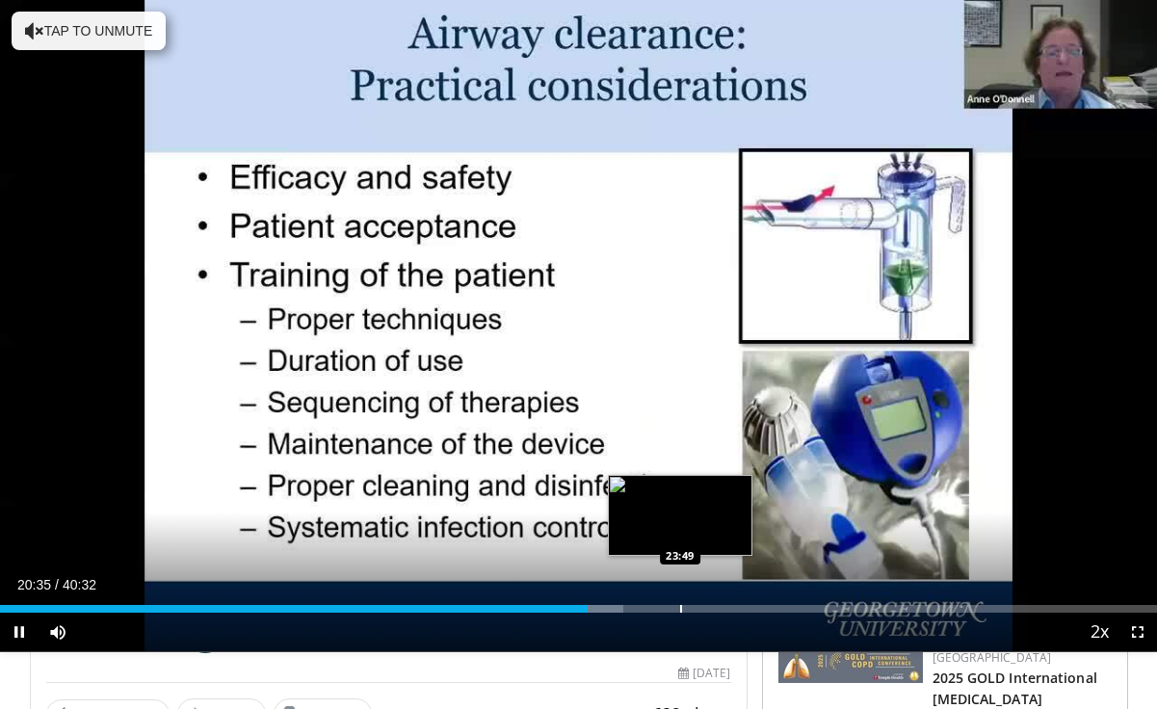
click at [681, 605] on div "Progress Bar" at bounding box center [681, 609] width 2 height 8
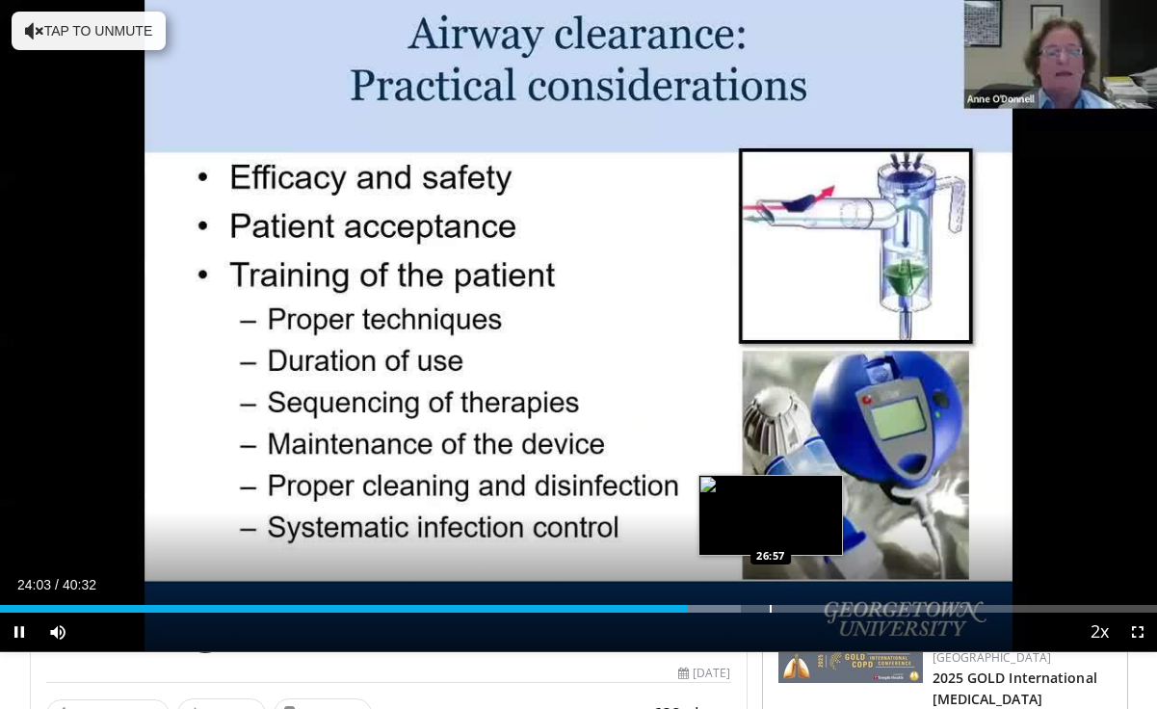
click at [771, 605] on div "Progress Bar" at bounding box center [771, 609] width 2 height 8
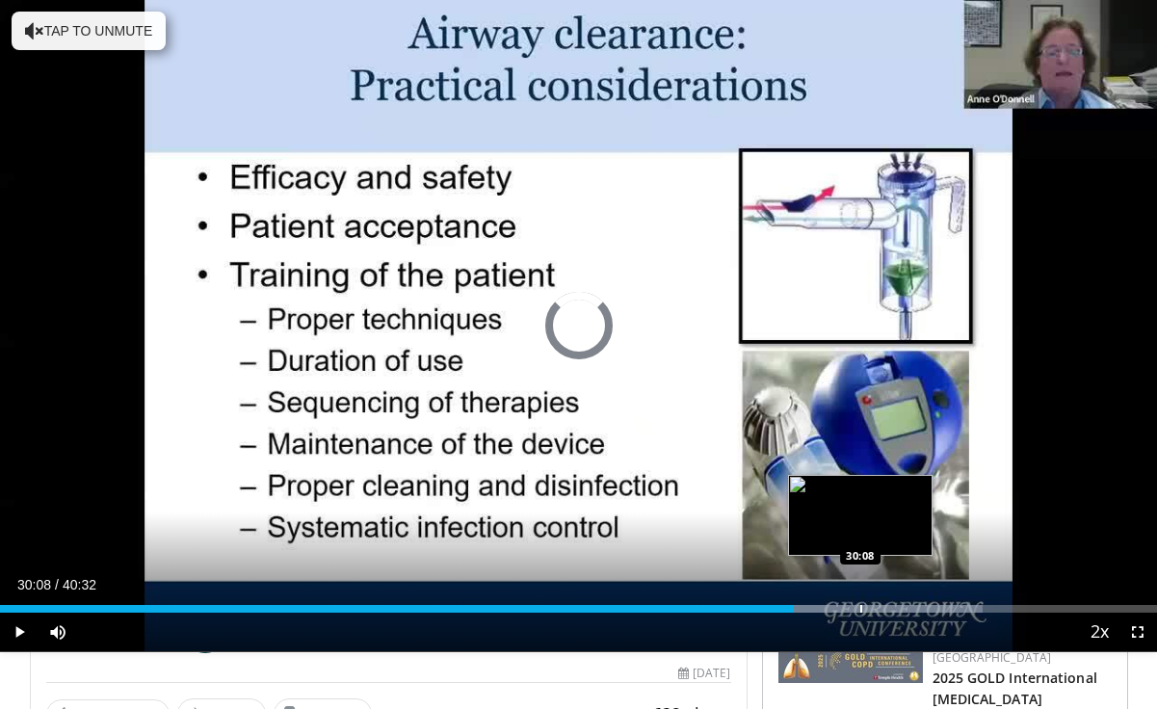
click at [860, 608] on div "Progress Bar" at bounding box center [861, 609] width 2 height 8
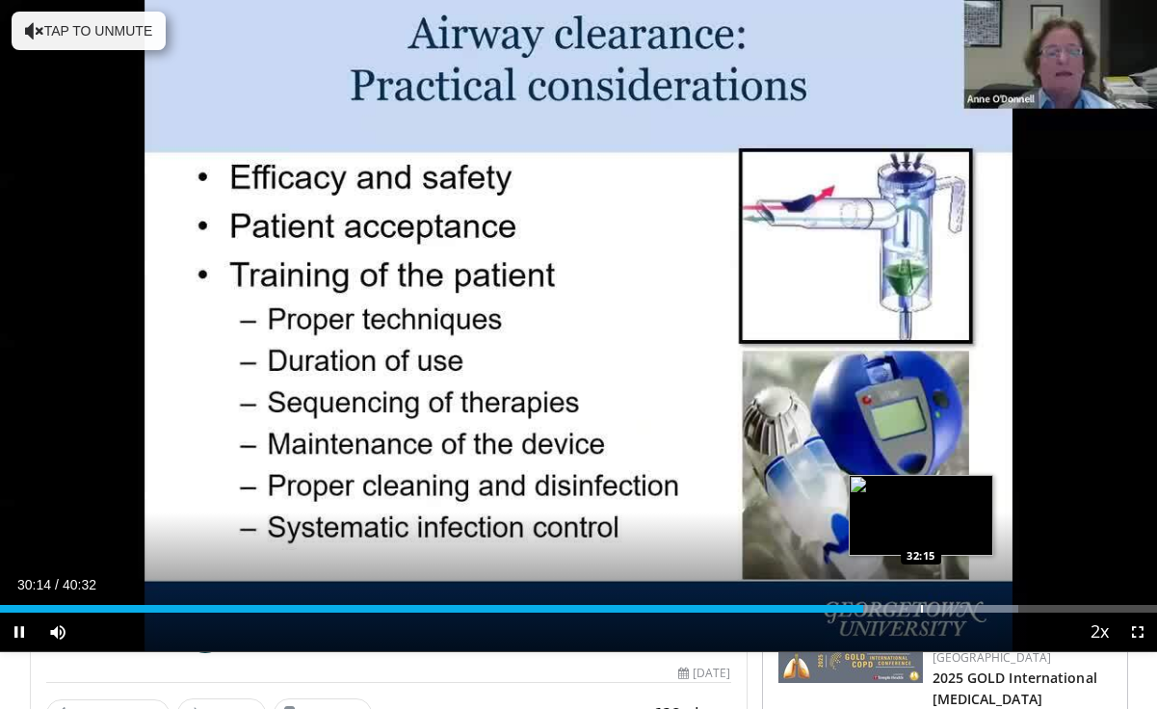
click at [921, 608] on div "Progress Bar" at bounding box center [922, 609] width 2 height 8
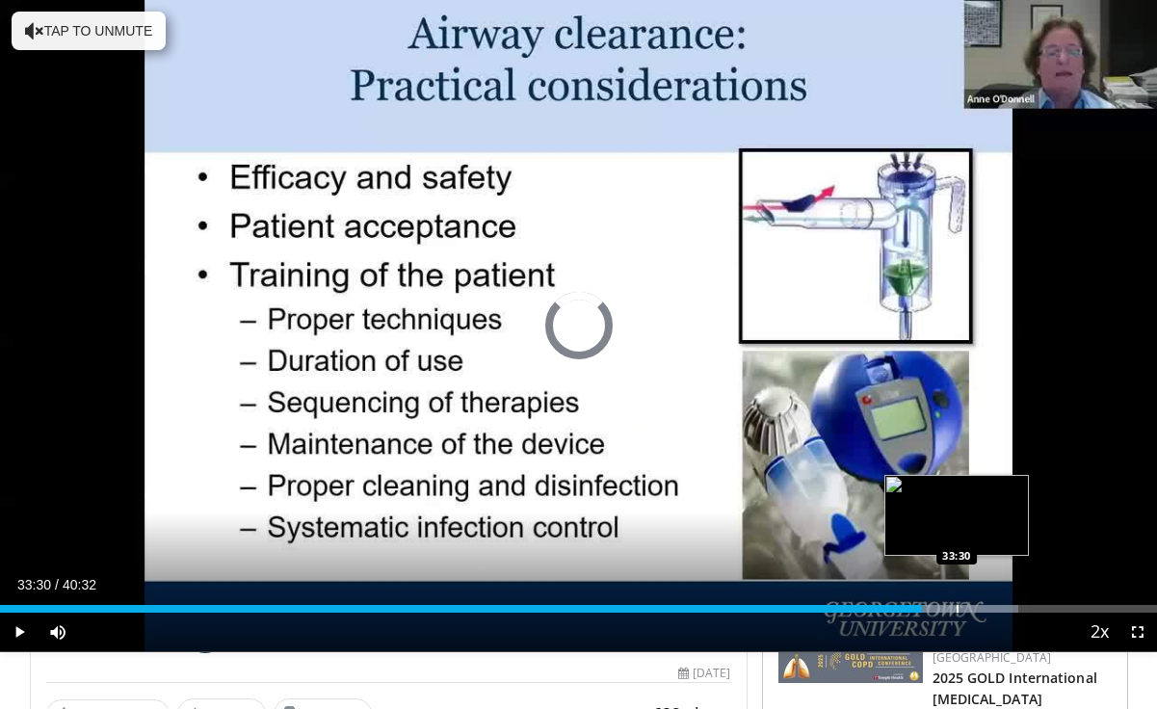
click at [957, 610] on div "Progress Bar" at bounding box center [958, 609] width 2 height 8
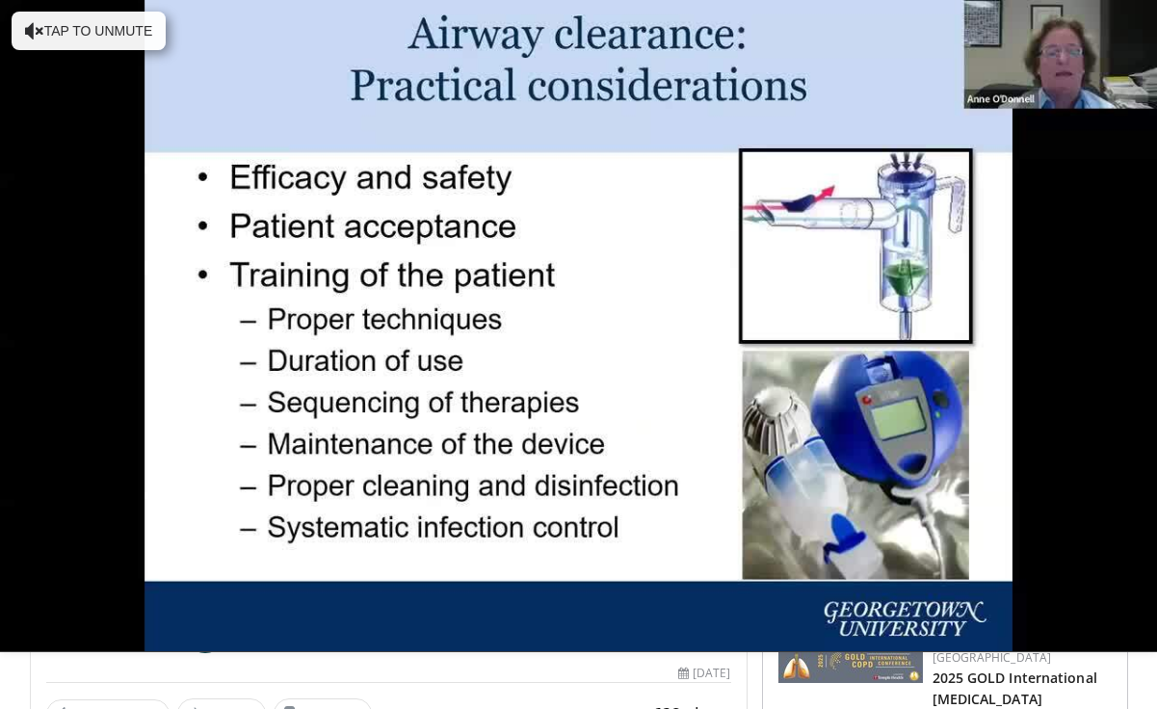
click at [987, 644] on div "Loaded : 89.07% 33:32 33:49" at bounding box center [578, 648] width 1157 height 8
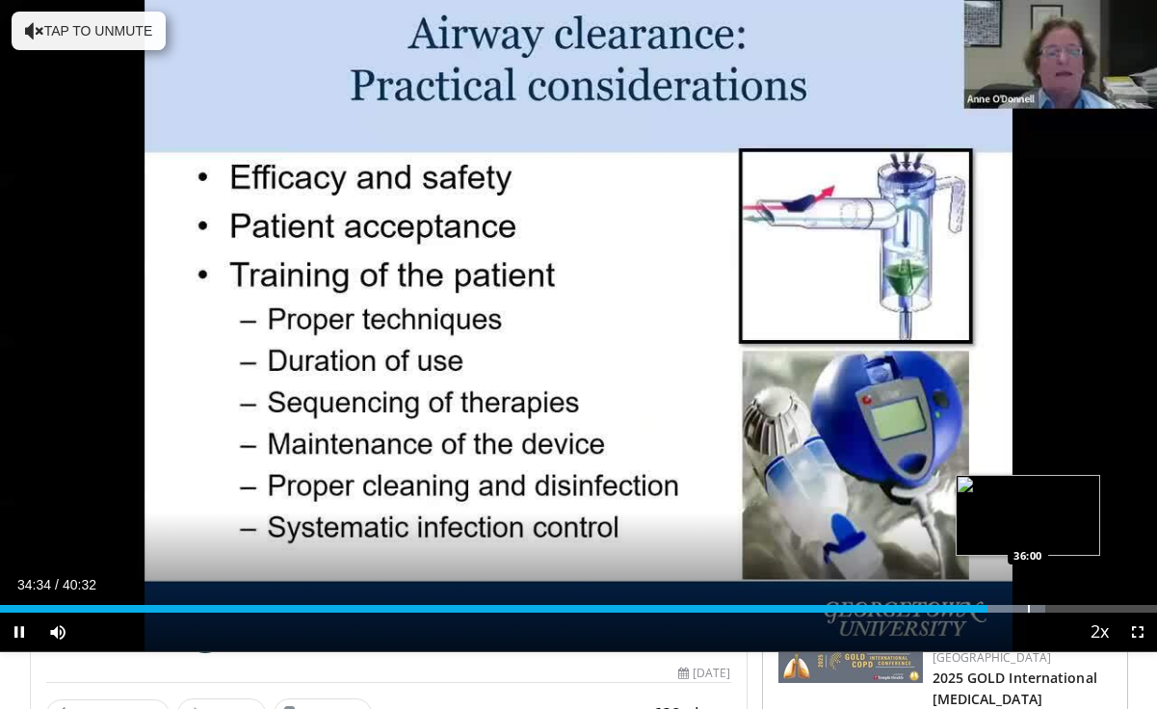
click at [1028, 610] on div "Progress Bar" at bounding box center [1029, 609] width 2 height 8
click at [1061, 610] on div "Progress Bar" at bounding box center [1062, 609] width 2 height 8
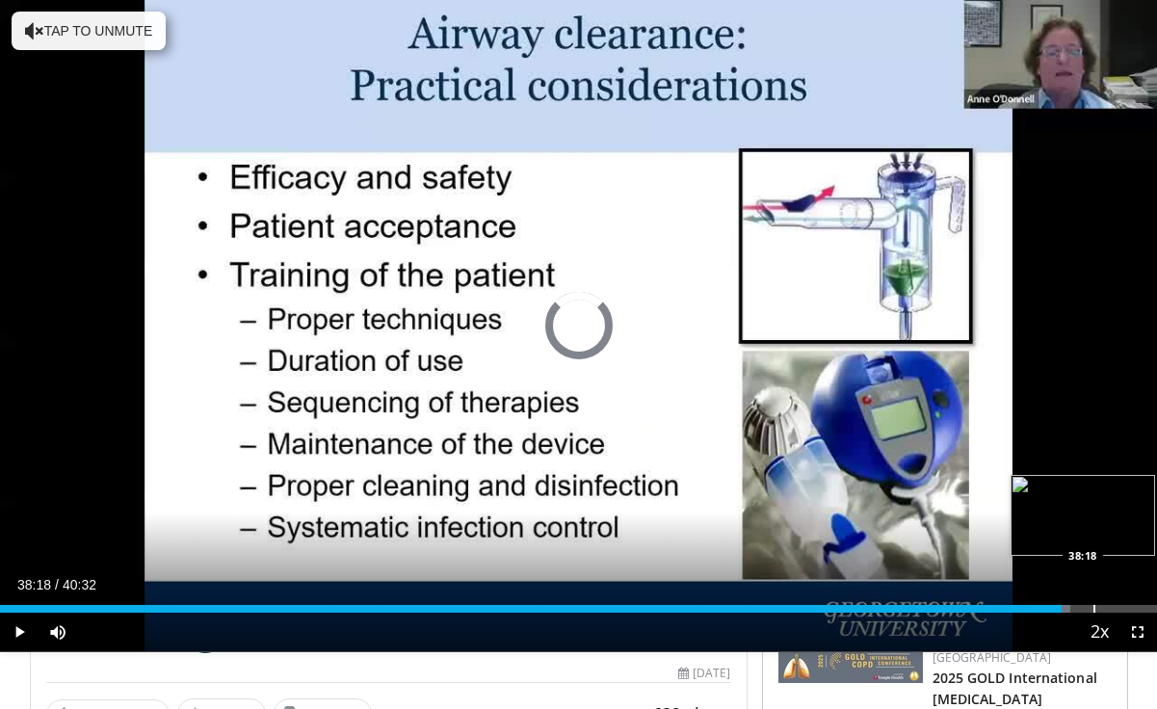
click at [1094, 607] on div "Progress Bar" at bounding box center [1095, 609] width 2 height 8
click at [1135, 608] on div "Progress Bar" at bounding box center [1136, 609] width 2 height 8
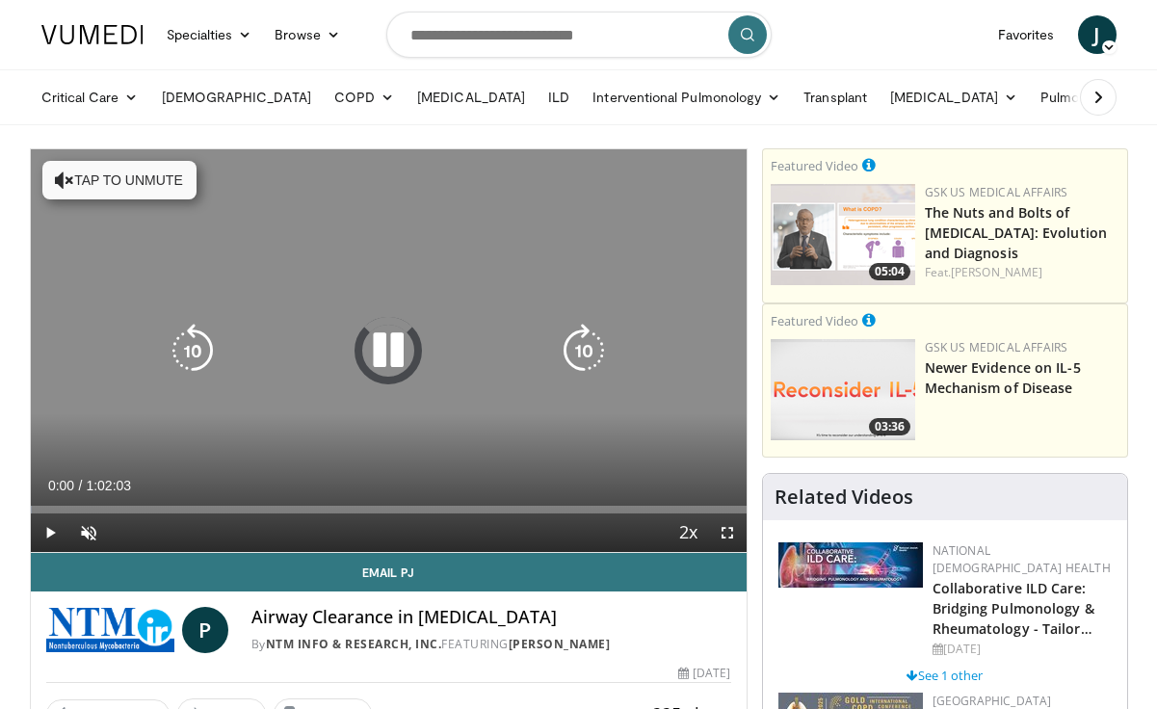
click at [390, 355] on icon "Video Player" at bounding box center [388, 351] width 54 height 54
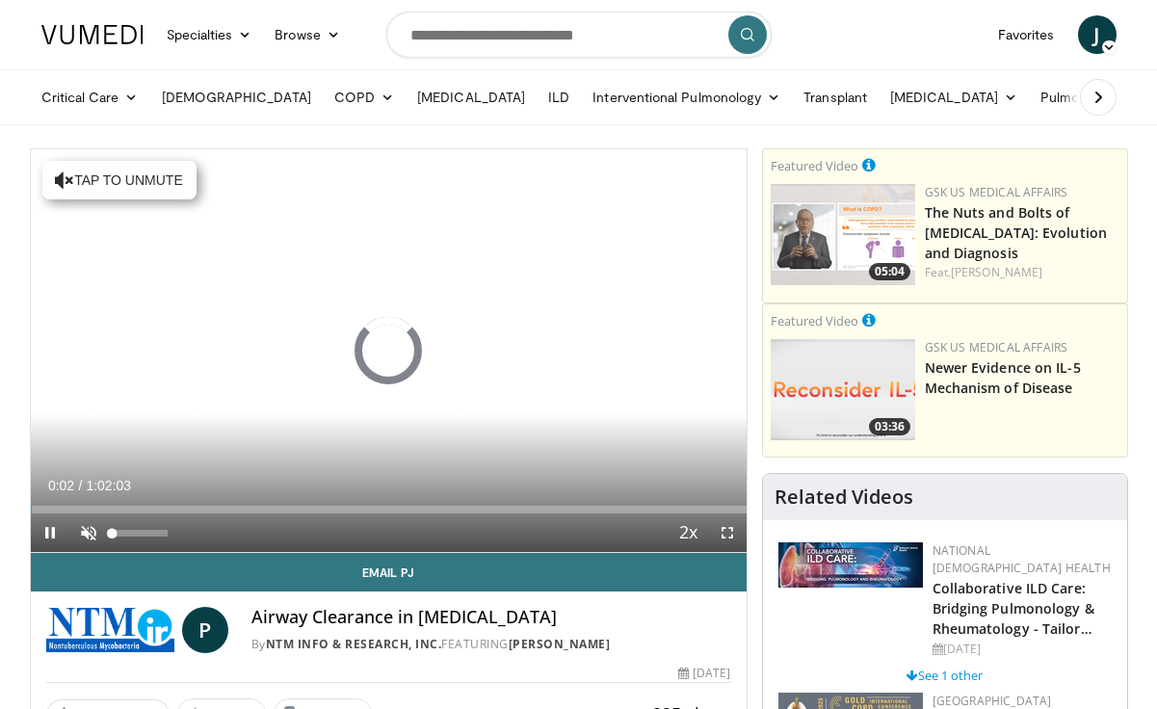
click at [84, 536] on span "Video Player" at bounding box center [88, 533] width 39 height 39
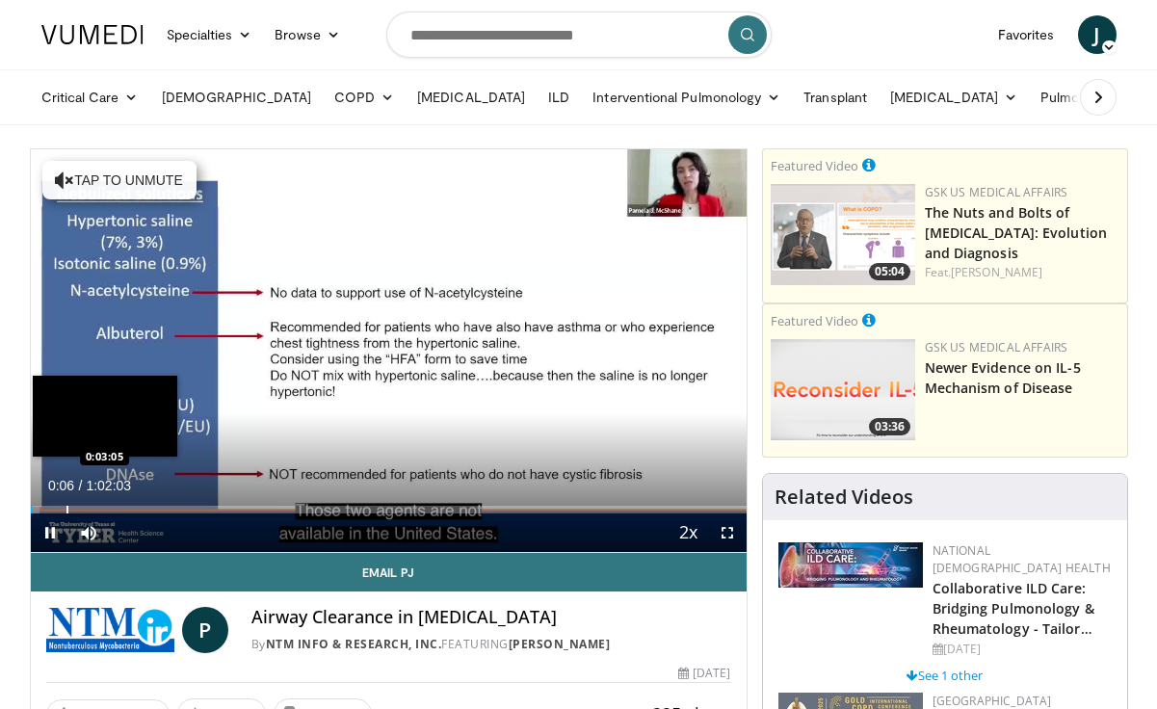
click at [66, 508] on div "Progress Bar" at bounding box center [67, 510] width 2 height 8
click at [124, 512] on div "Progress Bar" at bounding box center [125, 510] width 2 height 8
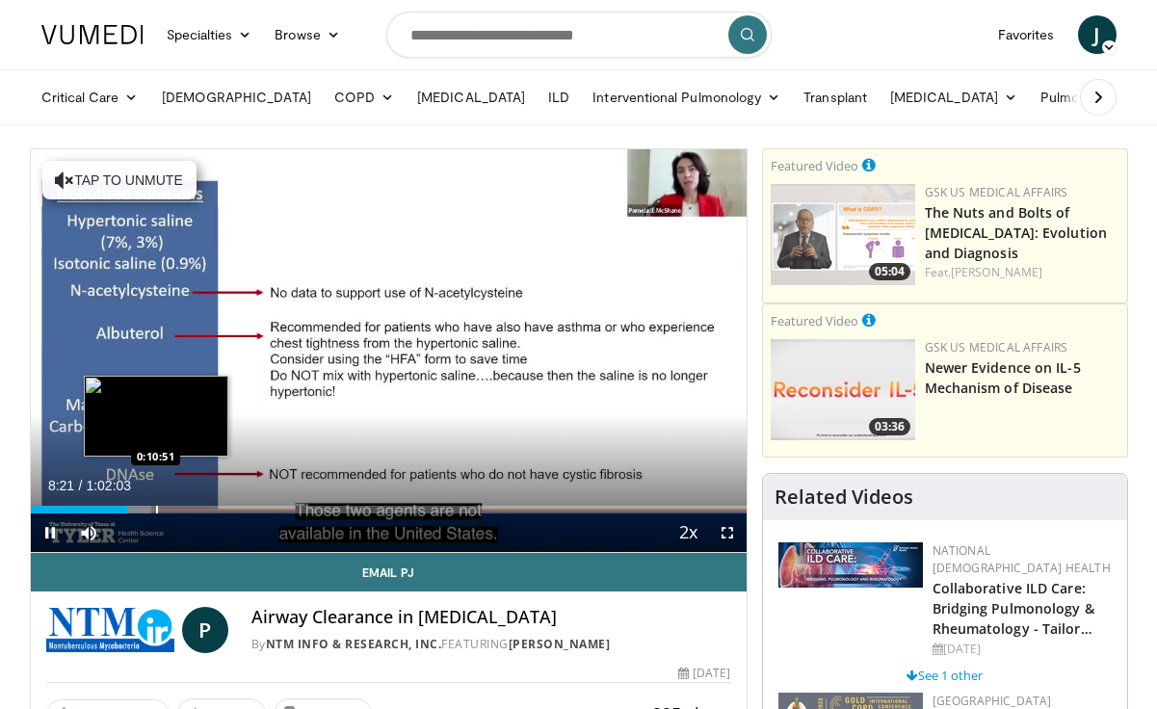
click at [157, 510] on div "Progress Bar" at bounding box center [157, 510] width 2 height 8
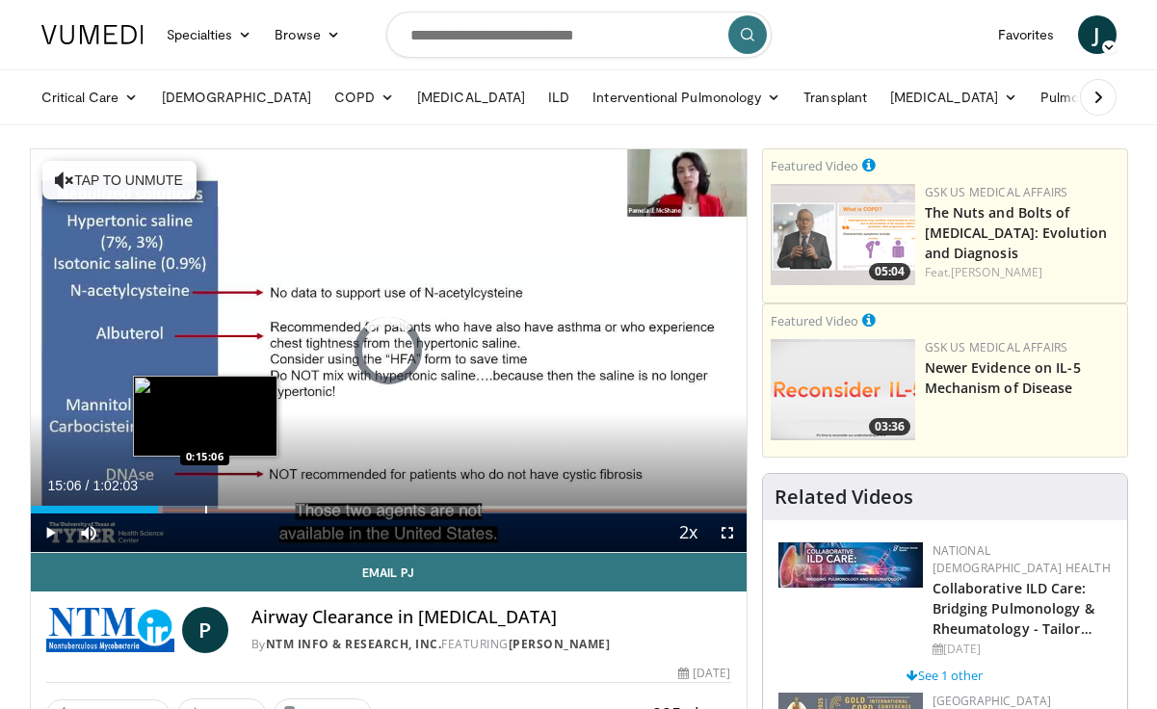
click at [205, 506] on div "Progress Bar" at bounding box center [206, 510] width 2 height 8
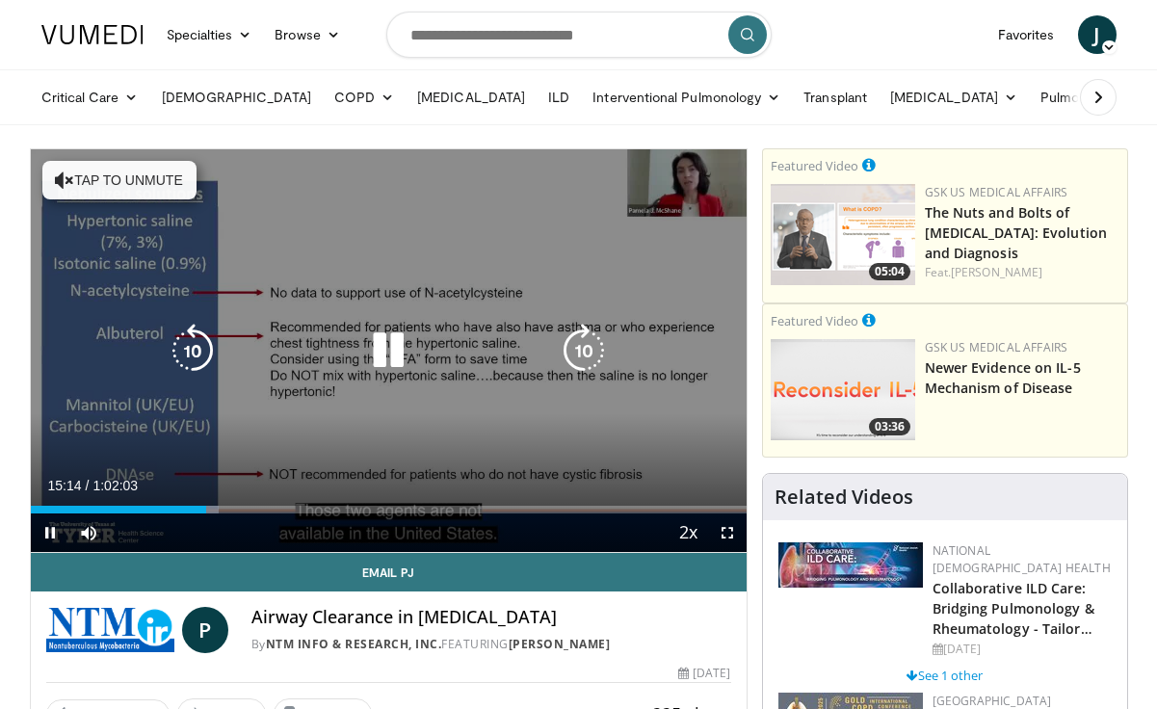
click at [254, 510] on div "Loaded : 26.27% 0:15:15 0:18:52" at bounding box center [389, 510] width 716 height 8
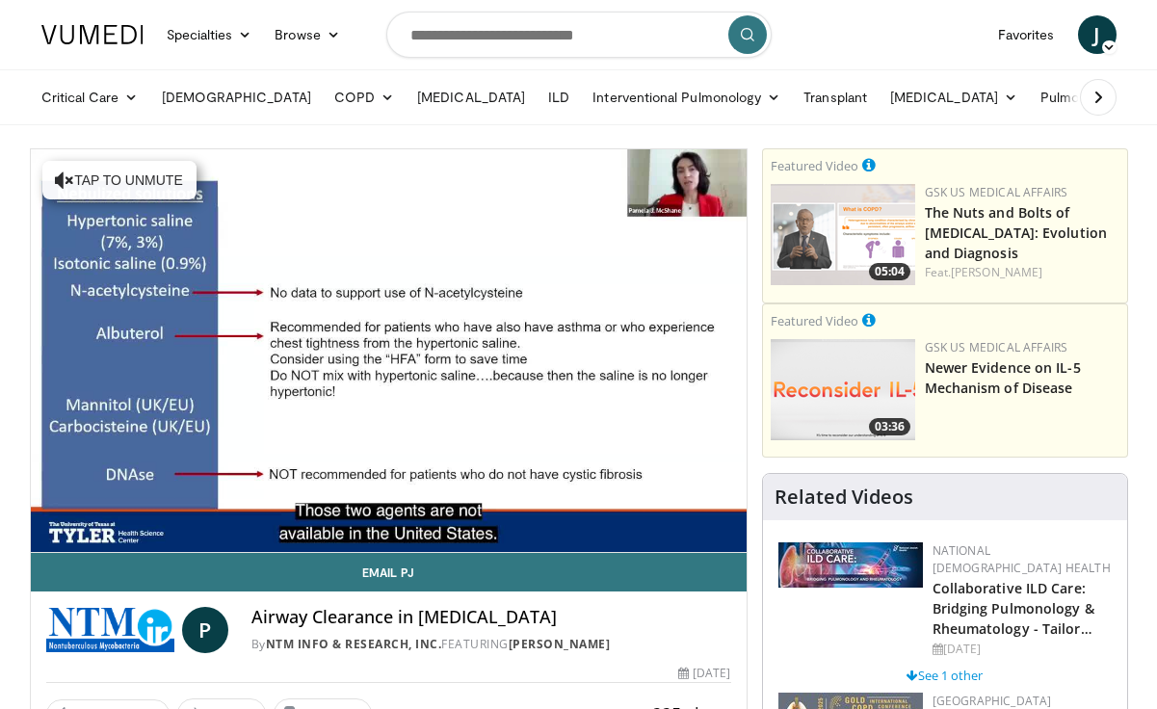
click at [310, 512] on div "10 seconds Tap to unmute" at bounding box center [389, 350] width 716 height 403
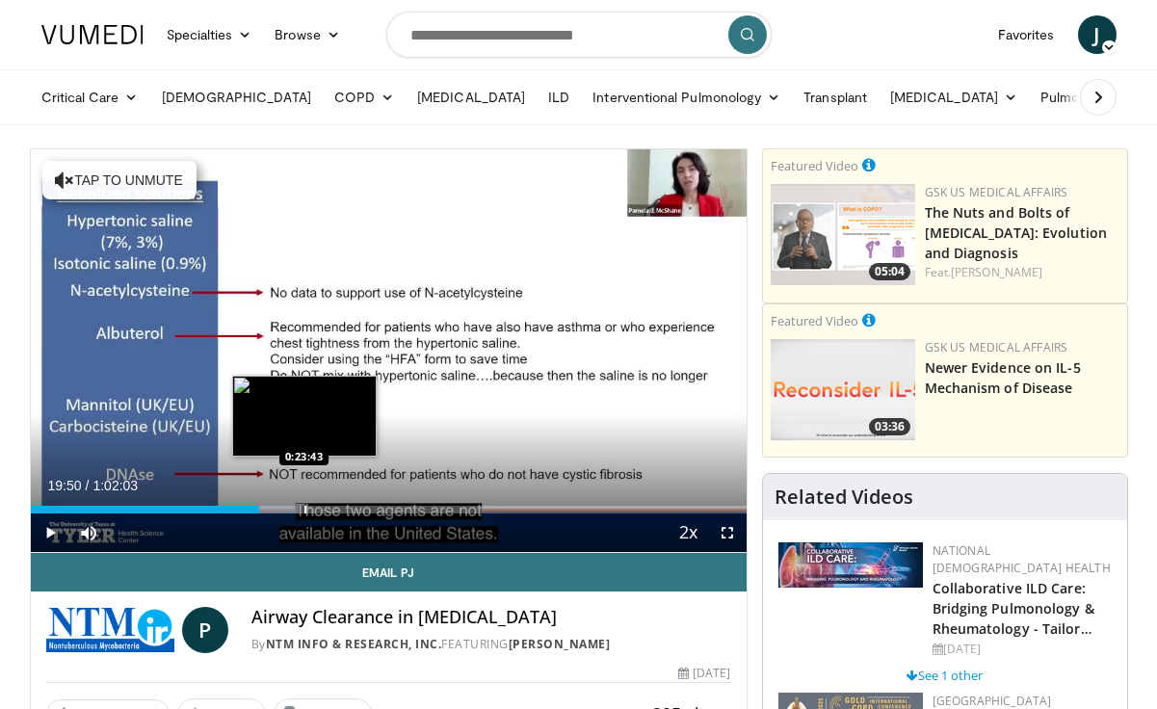
click at [304, 510] on div "Progress Bar" at bounding box center [305, 510] width 2 height 8
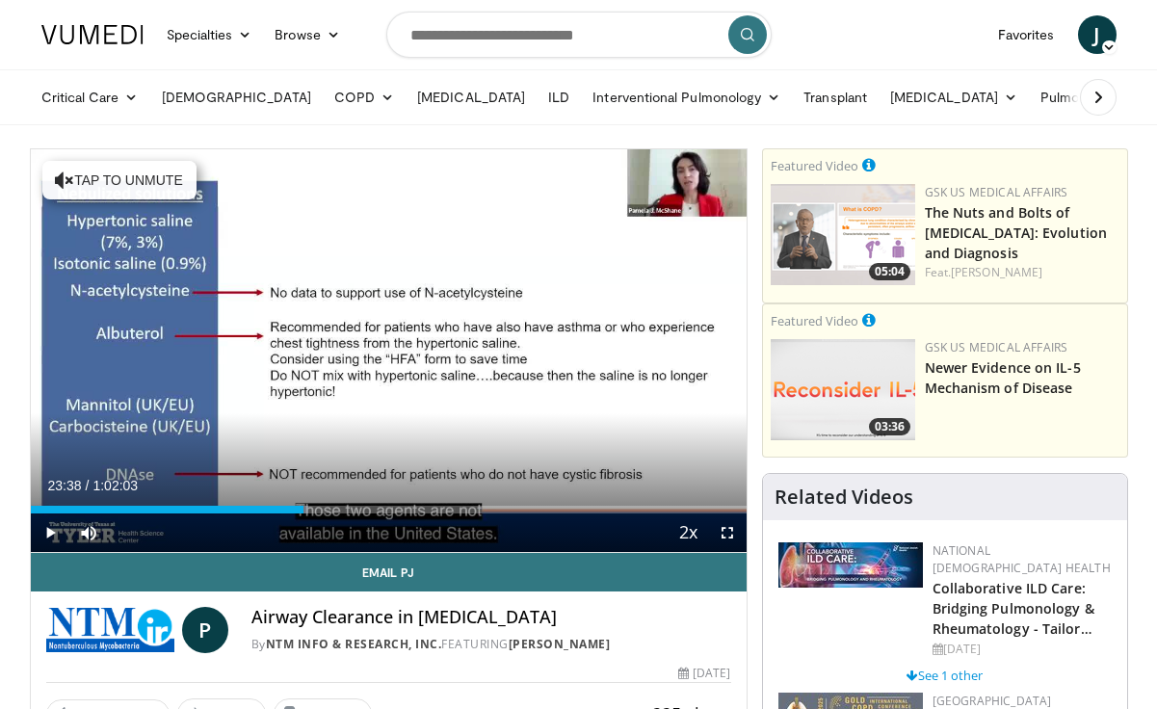
click at [359, 514] on div "Current Time 23:38 / Duration 1:02:03 Play Skip Backward Skip Forward Mute 0% L…" at bounding box center [389, 533] width 716 height 39
click at [92, 538] on span "Video Player" at bounding box center [88, 533] width 39 height 39
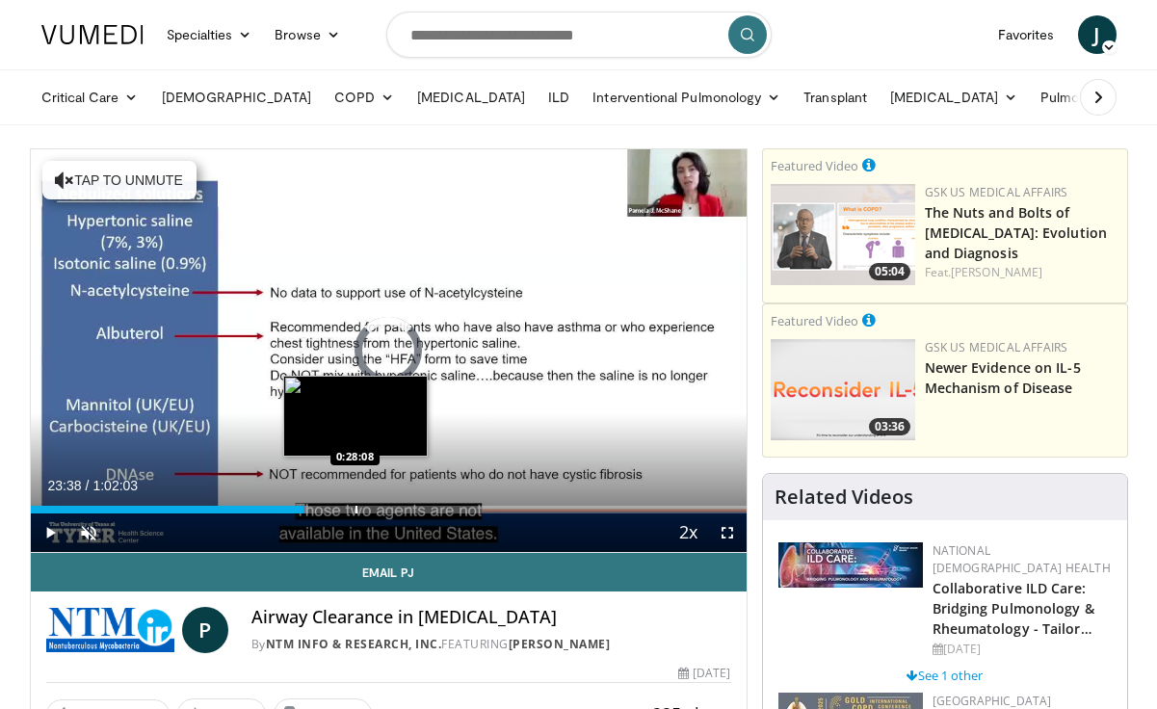
click at [356, 509] on div "Progress Bar" at bounding box center [357, 510] width 2 height 8
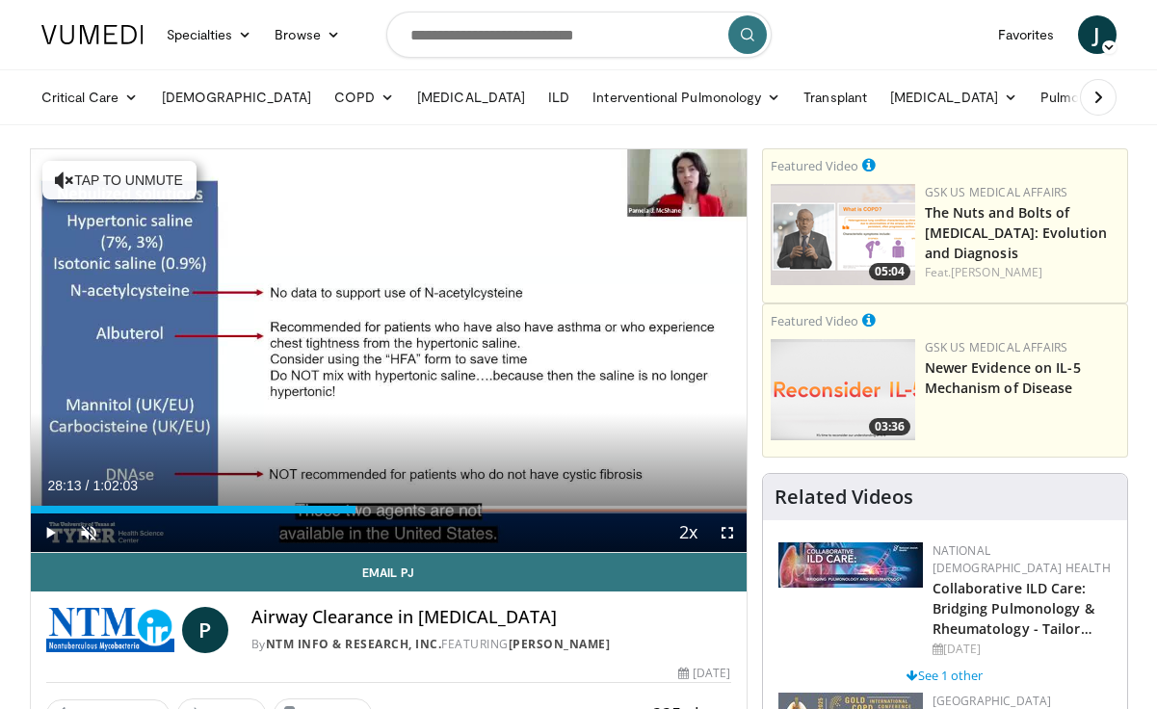
click at [50, 526] on span "Video Player" at bounding box center [50, 533] width 39 height 39
click at [94, 533] on span "Video Player" at bounding box center [88, 533] width 39 height 39
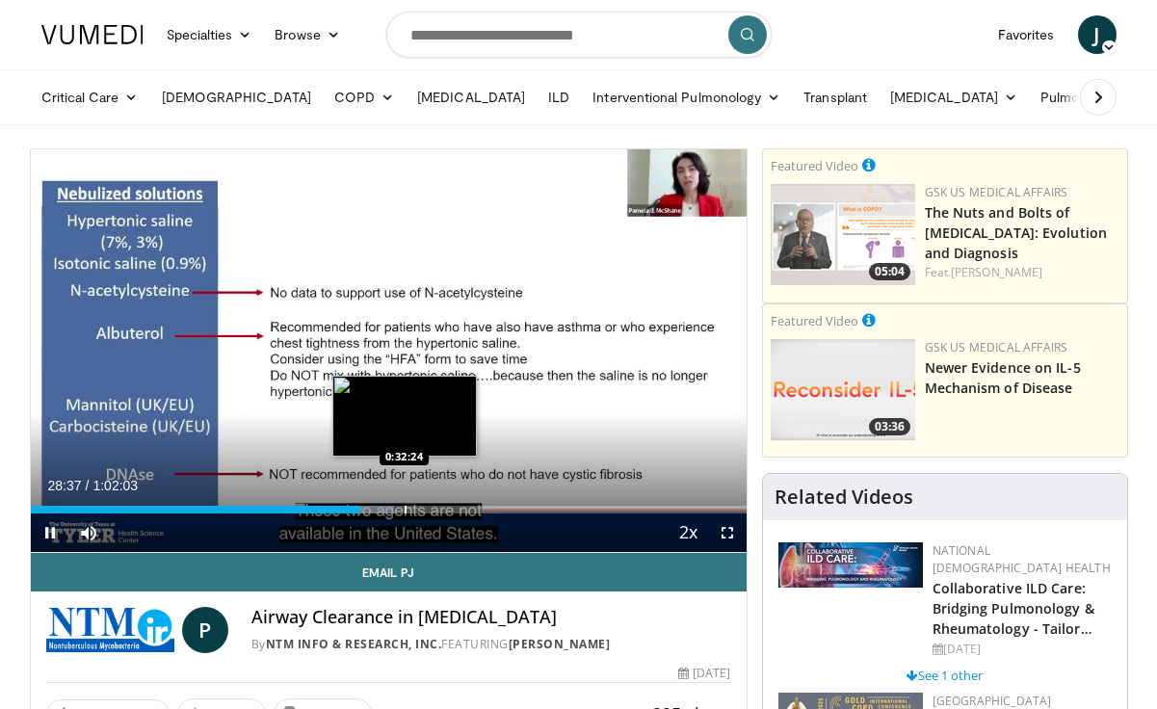
click at [405, 506] on div "Progress Bar" at bounding box center [406, 510] width 2 height 8
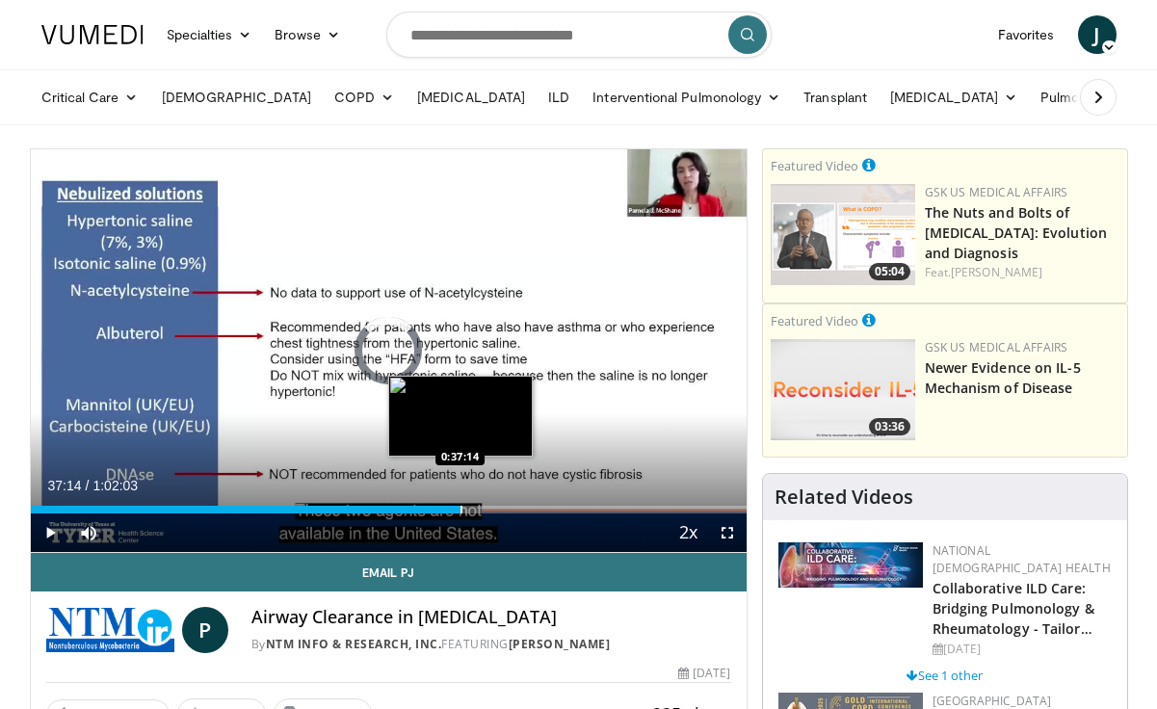
click at [461, 506] on div "Progress Bar" at bounding box center [462, 510] width 2 height 8
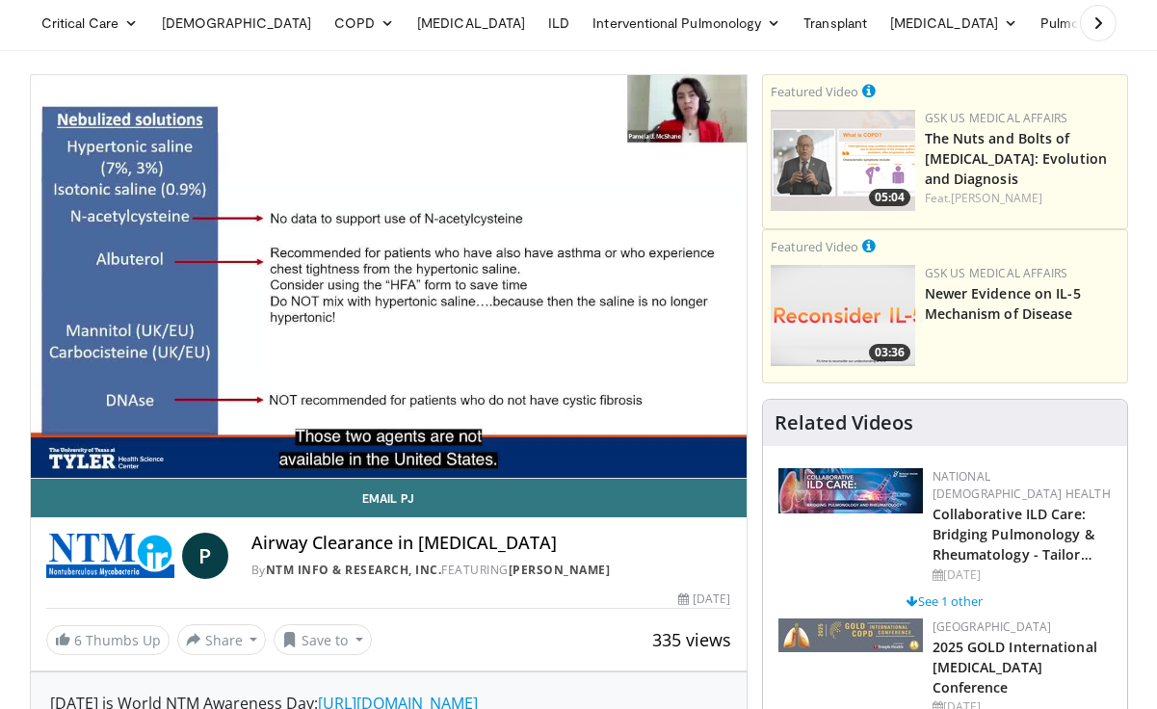
scroll to position [76, 0]
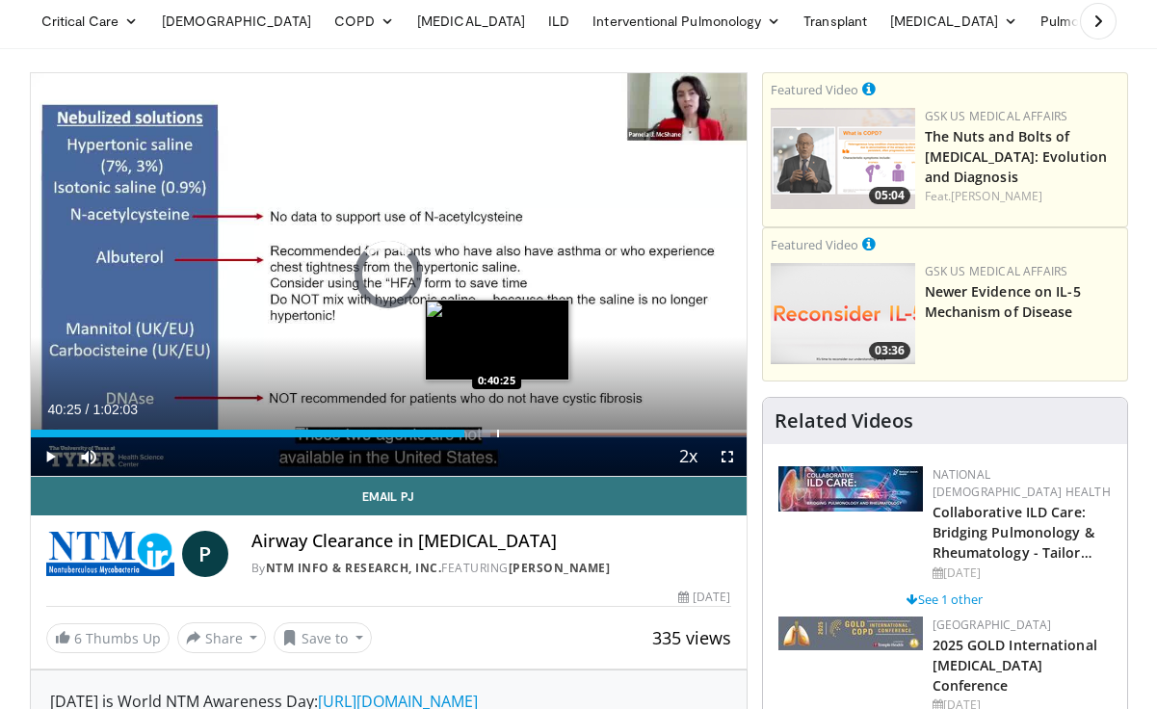
click at [497, 434] on div "Progress Bar" at bounding box center [498, 434] width 2 height 8
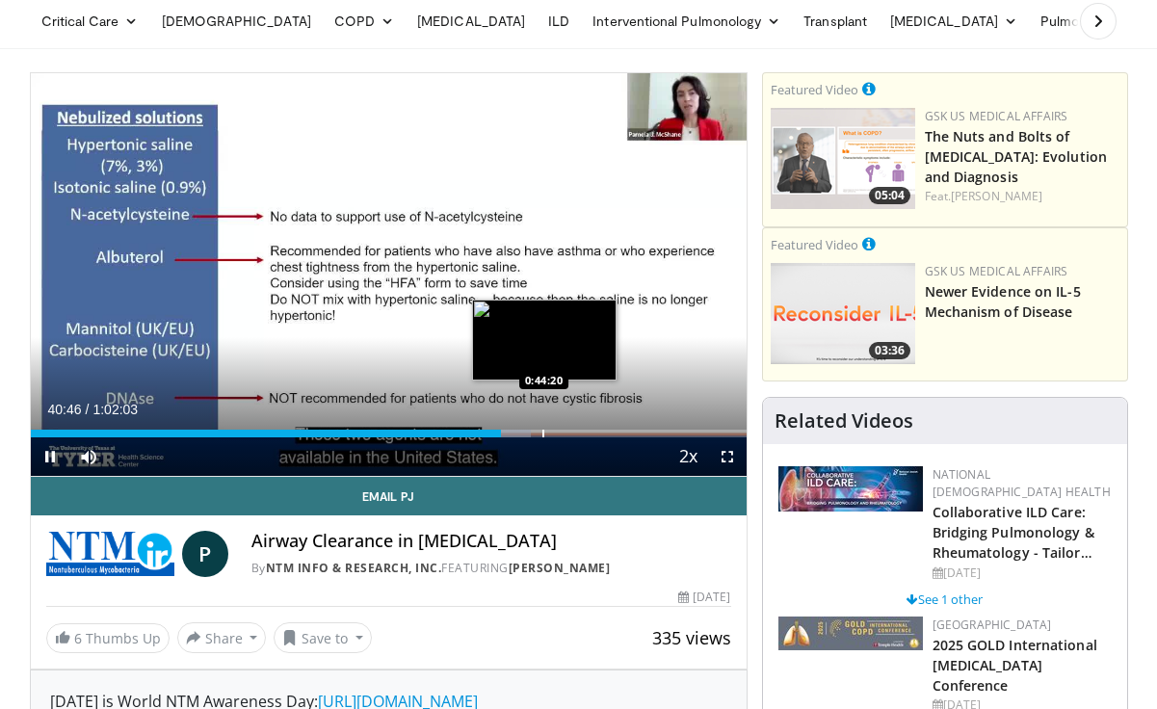
click at [544, 433] on div "Progress Bar" at bounding box center [543, 434] width 2 height 8
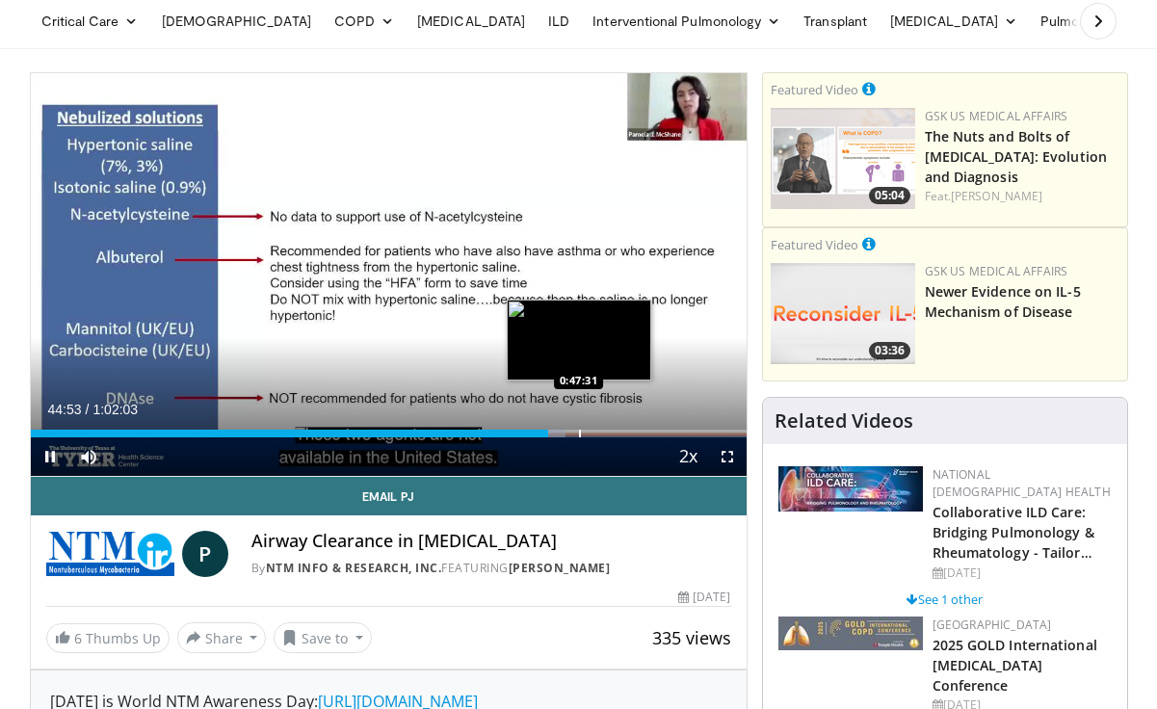
click at [579, 432] on div "Progress Bar" at bounding box center [580, 434] width 2 height 8
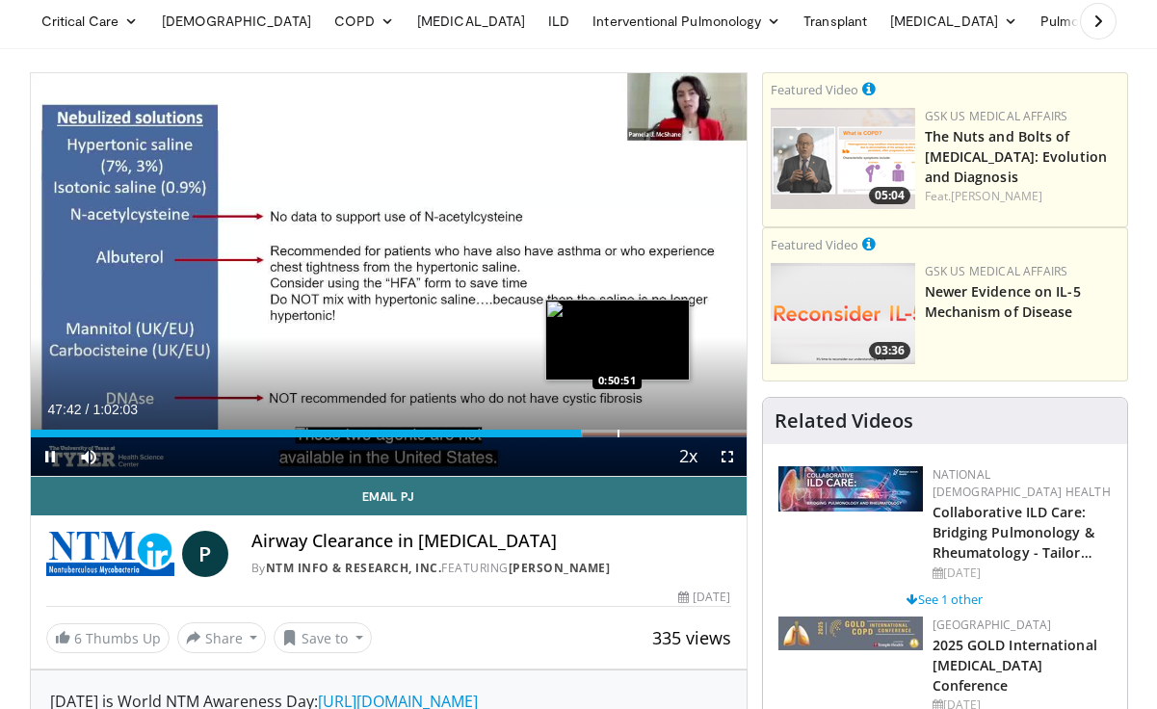
click at [618, 433] on div "Progress Bar" at bounding box center [619, 434] width 2 height 8
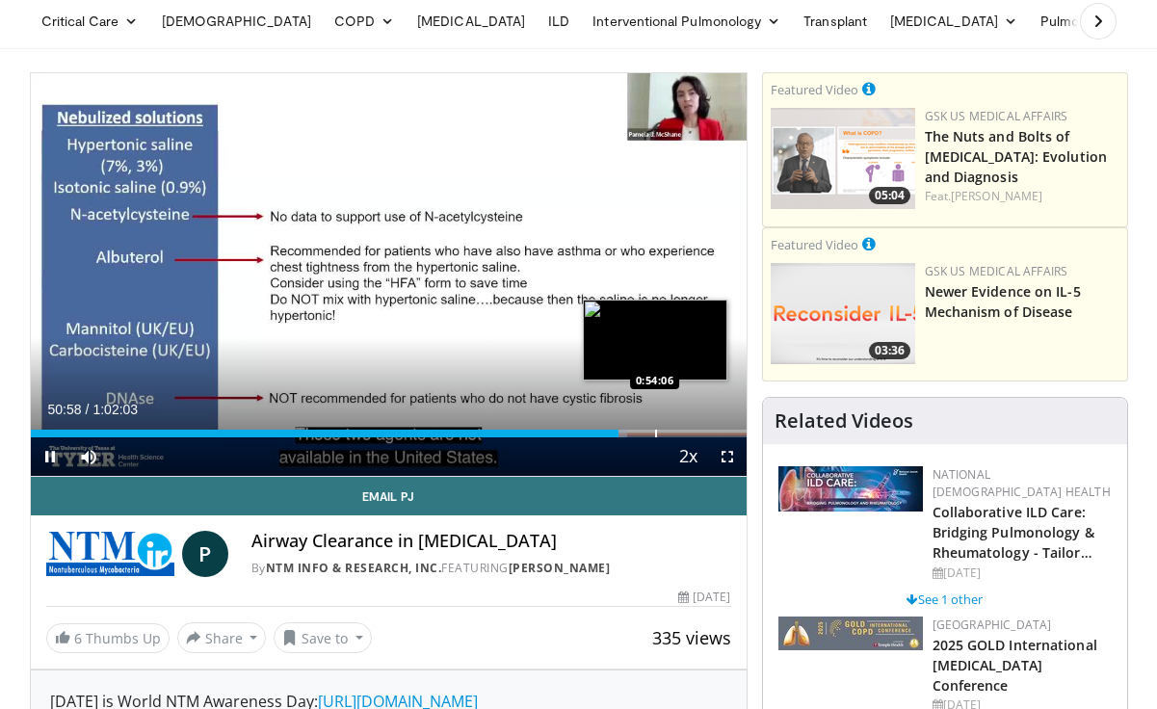
click at [655, 430] on div "Progress Bar" at bounding box center [656, 434] width 2 height 8
click at [696, 435] on div "Progress Bar" at bounding box center [697, 434] width 2 height 8
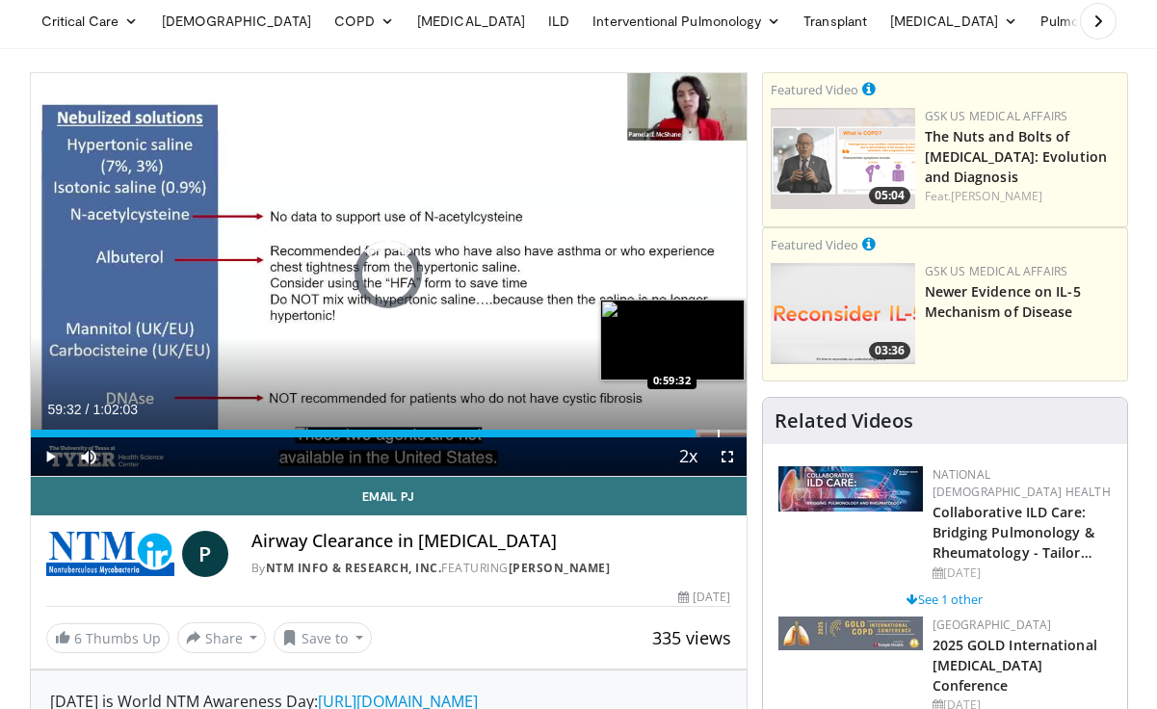
click at [718, 435] on div "Progress Bar" at bounding box center [719, 434] width 2 height 8
